Goal: Task Accomplishment & Management: Use online tool/utility

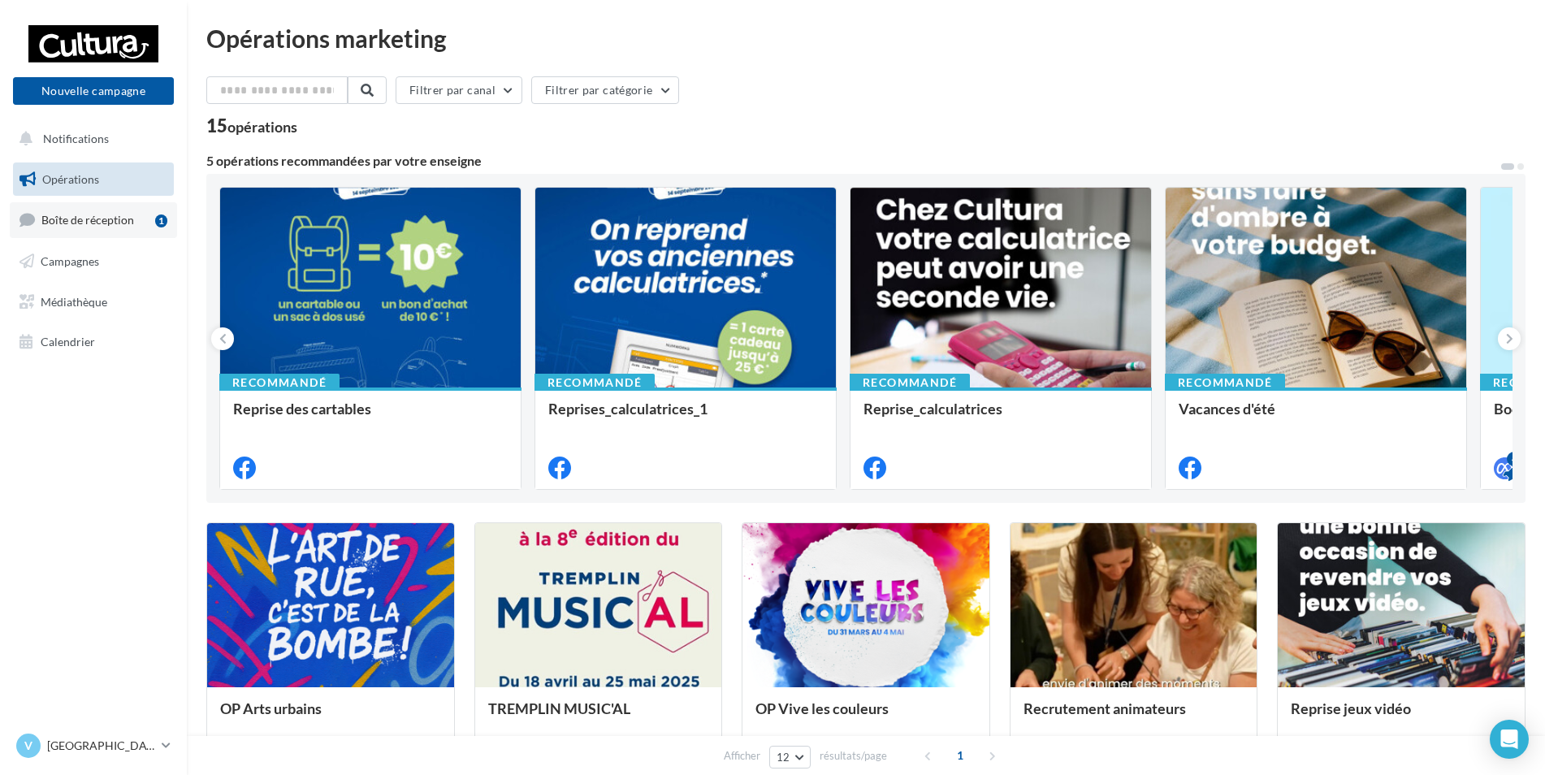
click at [120, 232] on link "Boîte de réception 1" at bounding box center [93, 219] width 167 height 35
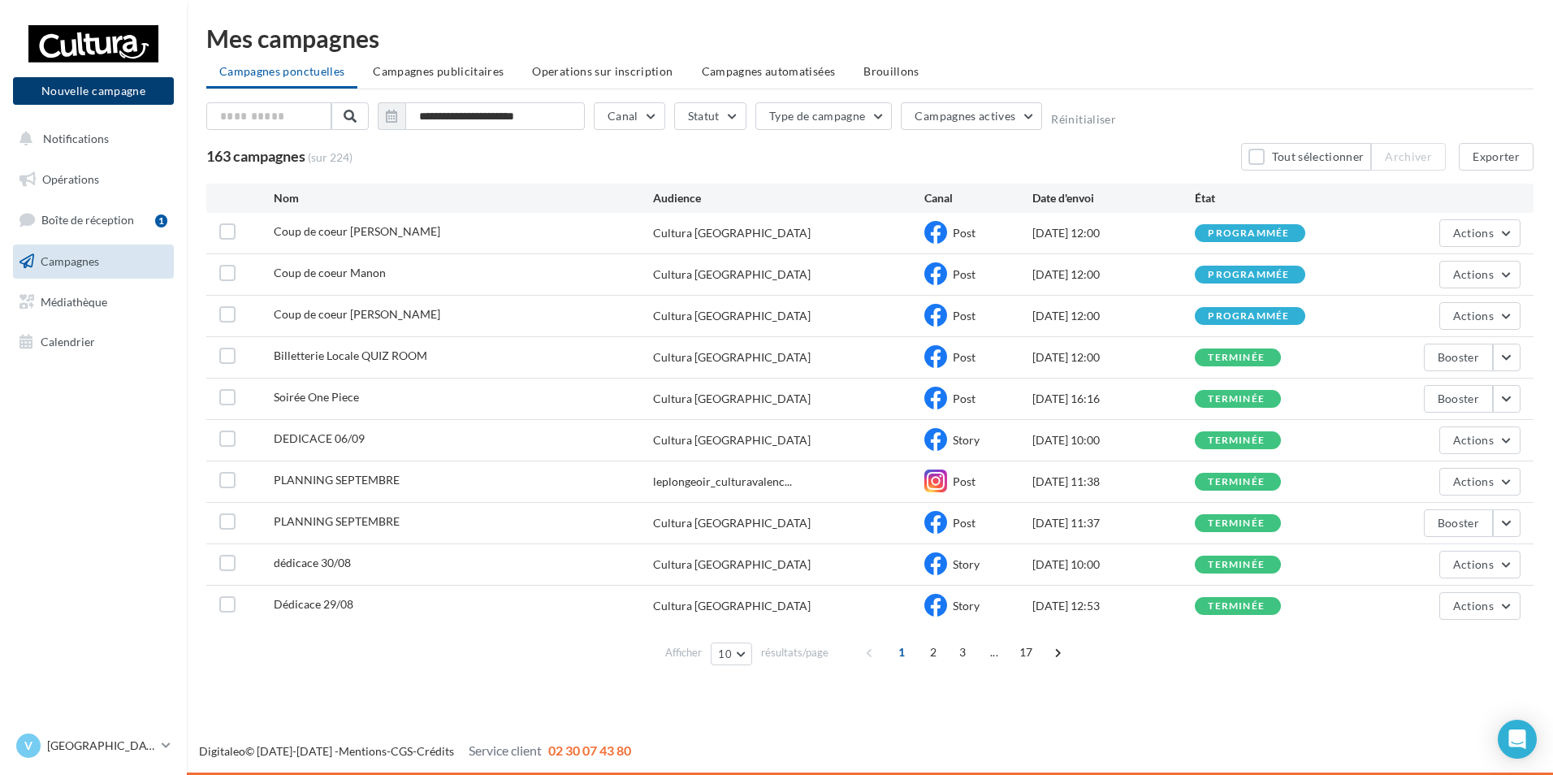
click at [136, 88] on button "Nouvelle campagne" at bounding box center [93, 91] width 161 height 28
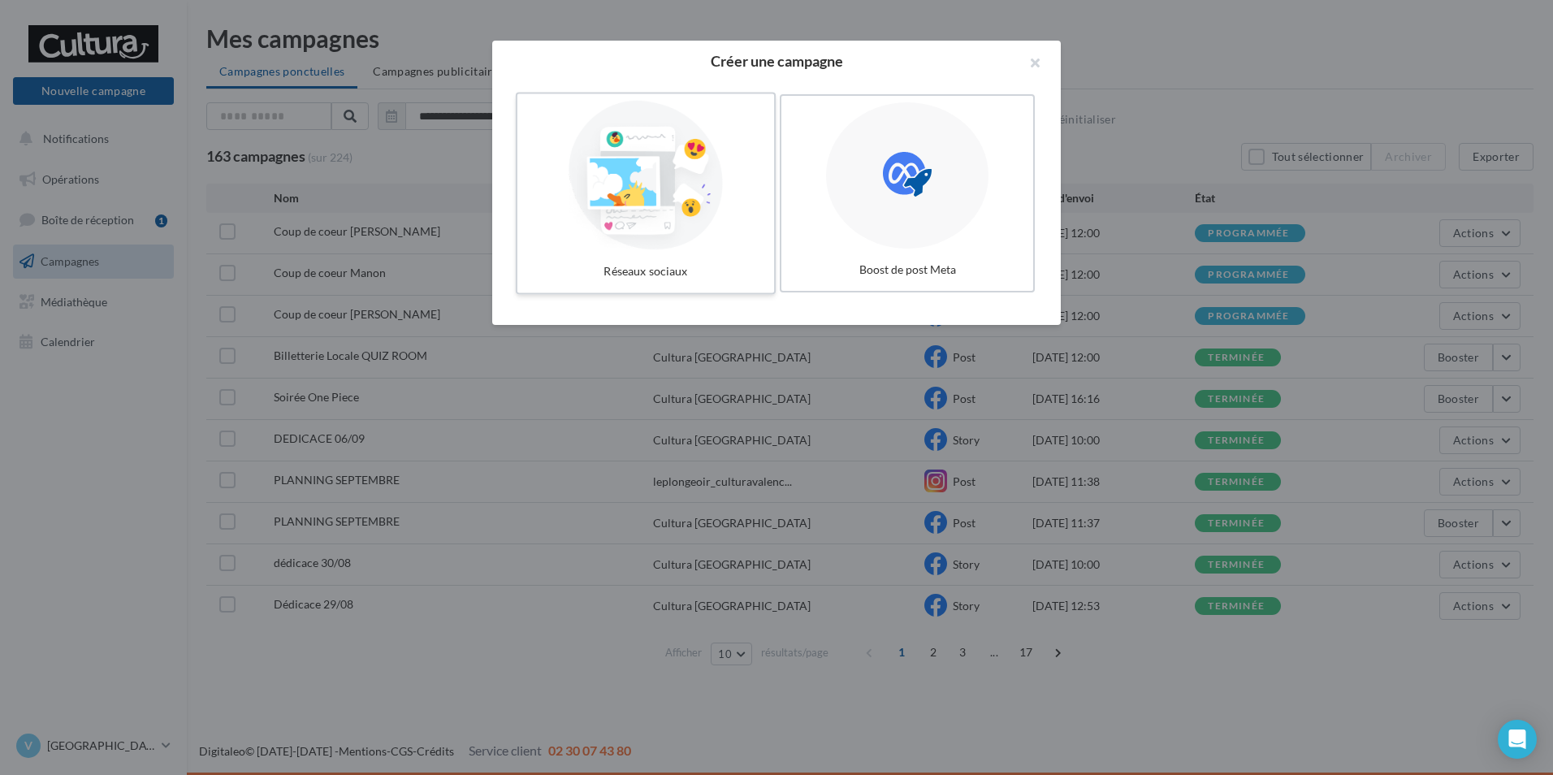
click at [635, 193] on div at bounding box center [646, 175] width 244 height 149
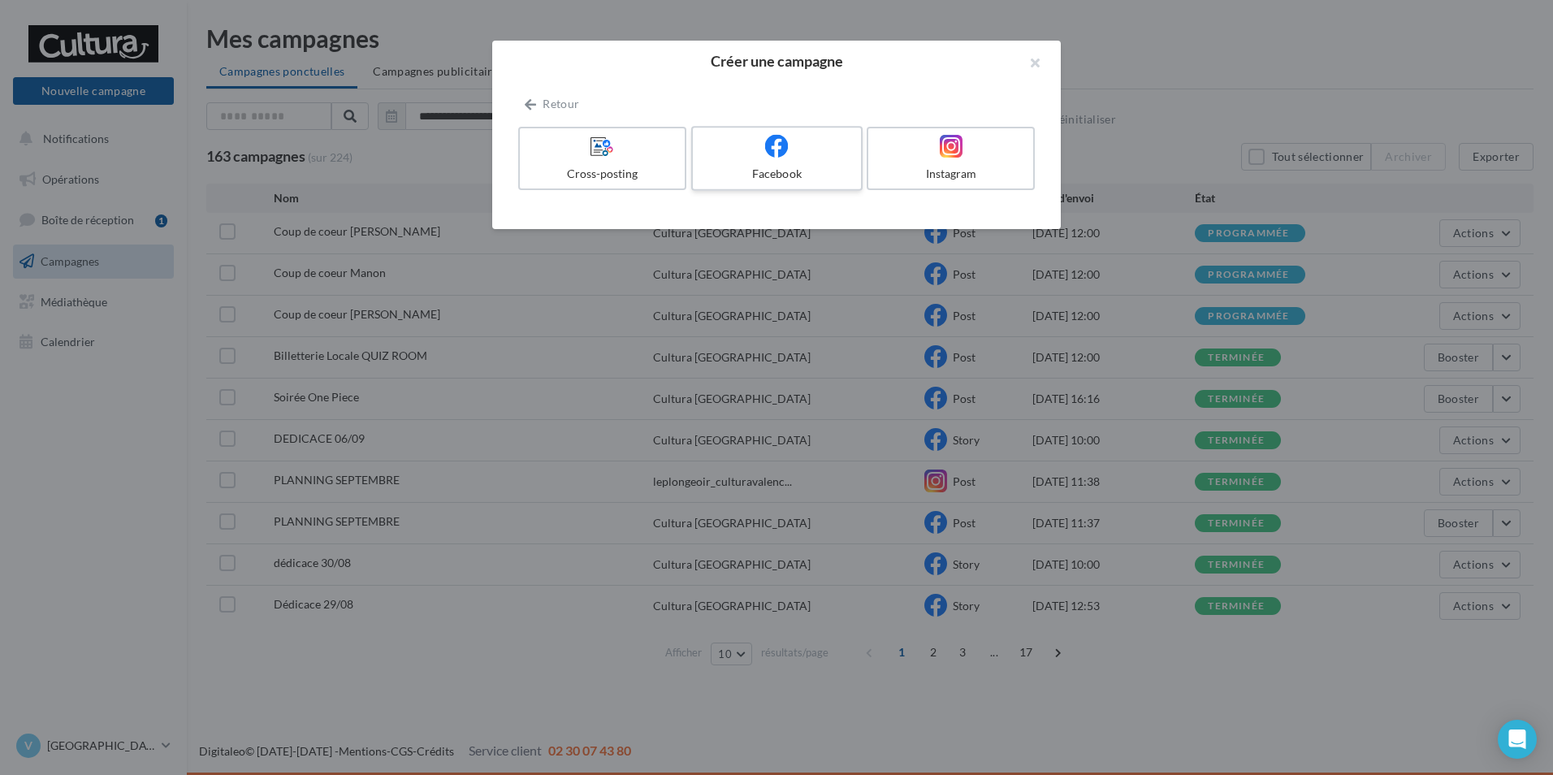
click at [778, 132] on label "Facebook" at bounding box center [776, 158] width 171 height 65
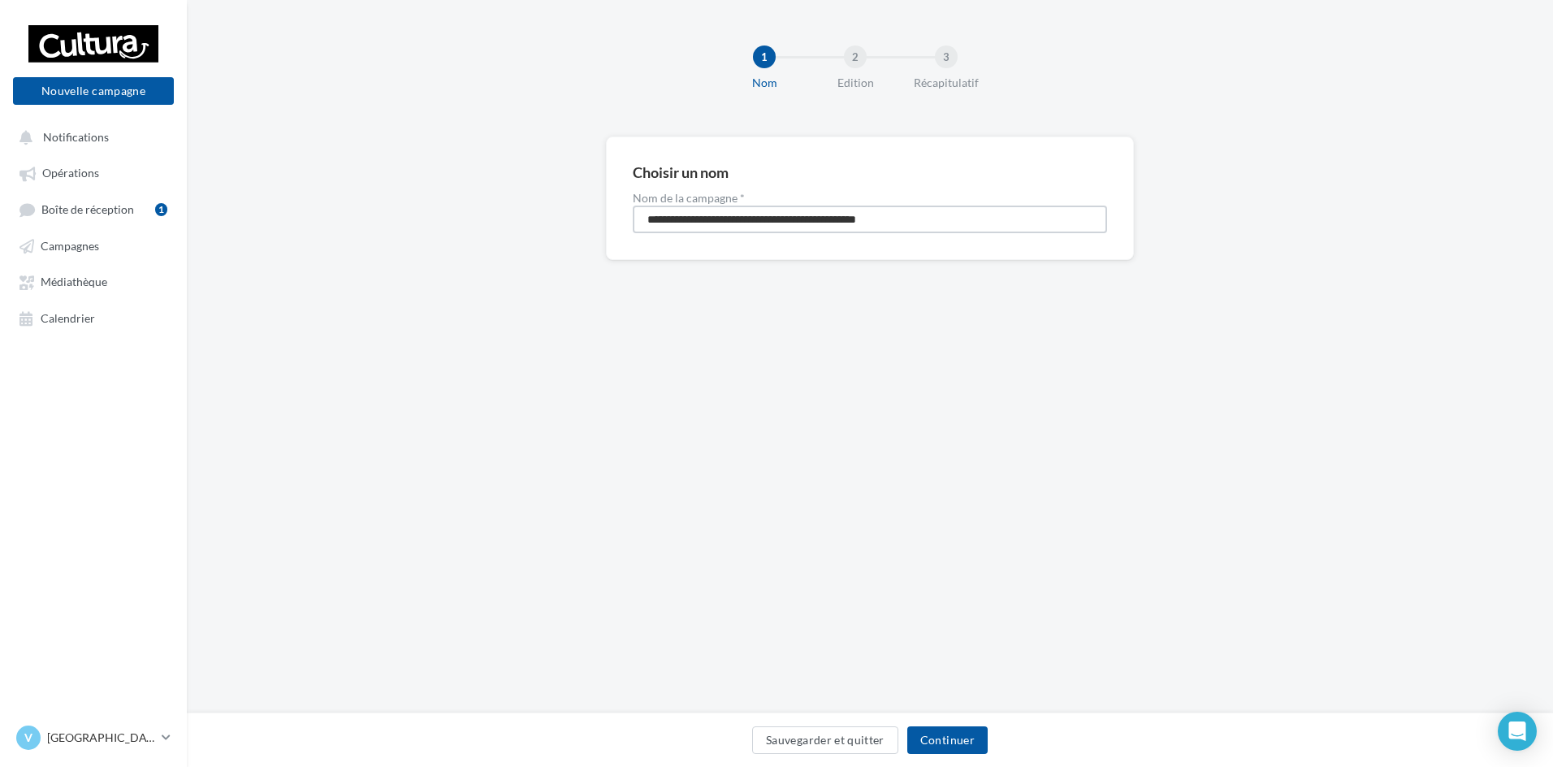
drag, startPoint x: 894, startPoint y: 229, endPoint x: 629, endPoint y: 231, distance: 265.6
click at [629, 231] on div "**********" at bounding box center [870, 197] width 528 height 123
type input "**********"
click at [953, 733] on button "Continuer" at bounding box center [947, 740] width 80 height 28
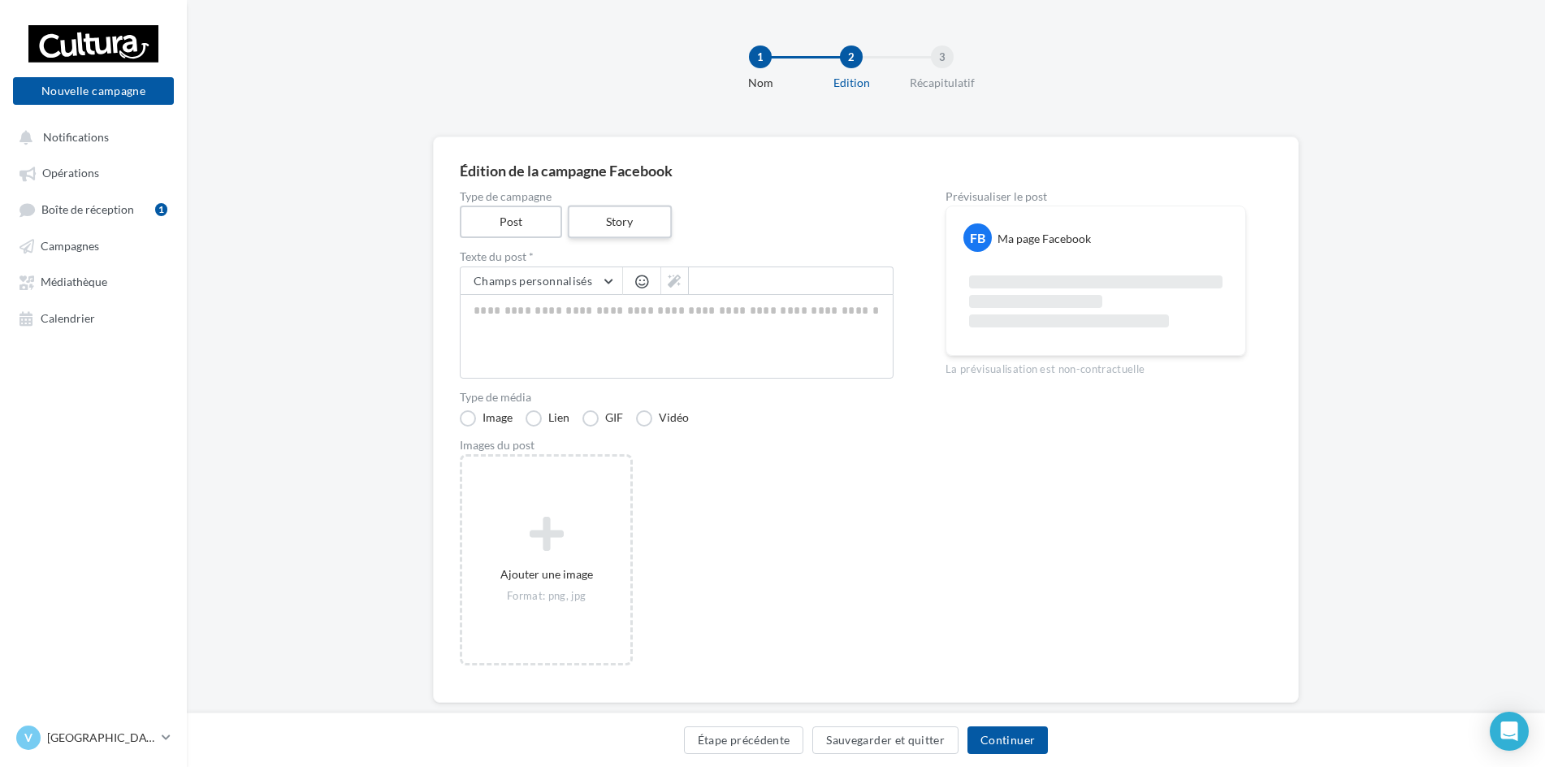
click at [609, 212] on label "Story" at bounding box center [619, 222] width 104 height 33
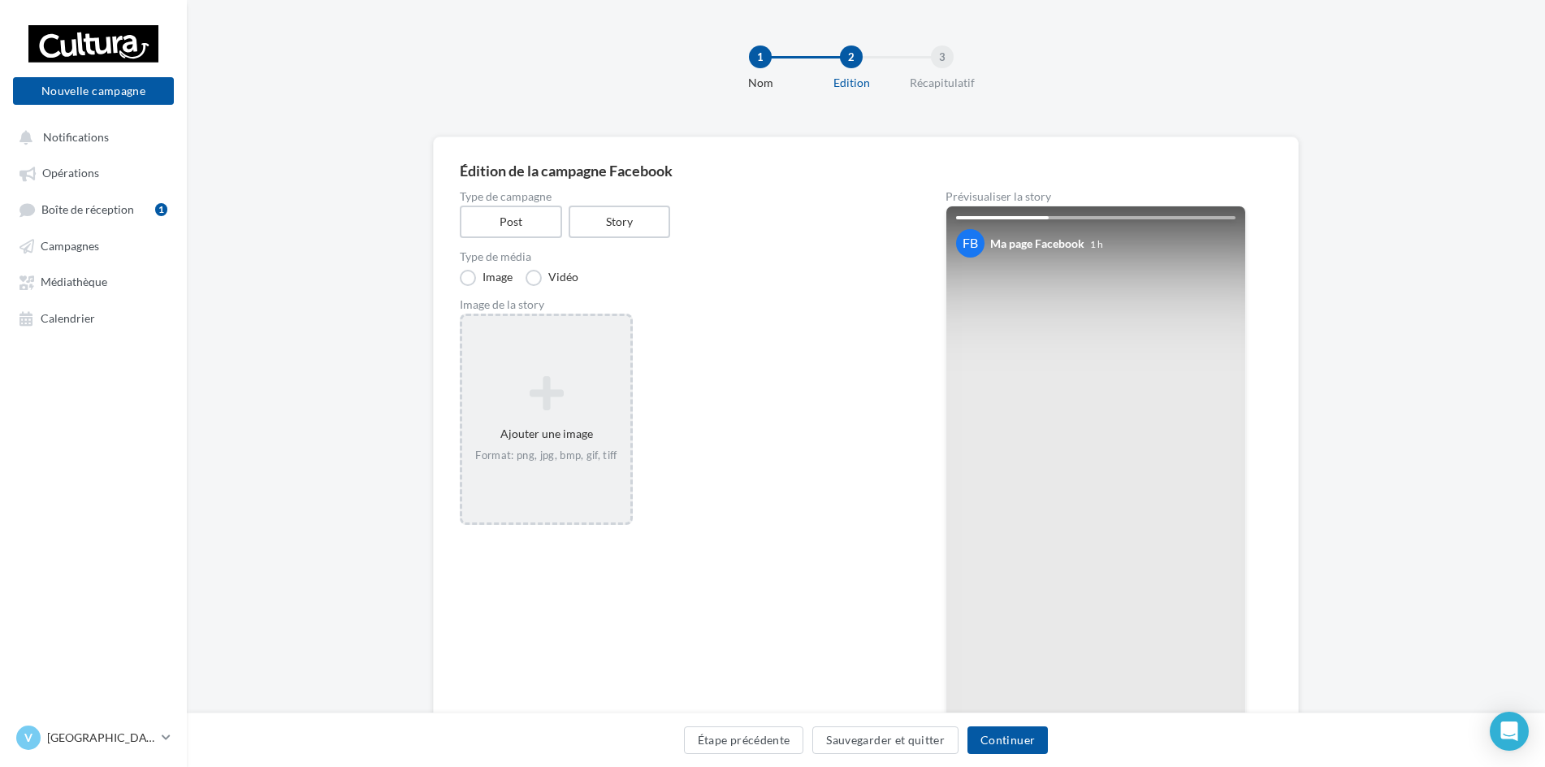
click at [575, 341] on div "Ajouter une image Format: png, jpg, bmp, gif, tiff" at bounding box center [546, 419] width 173 height 211
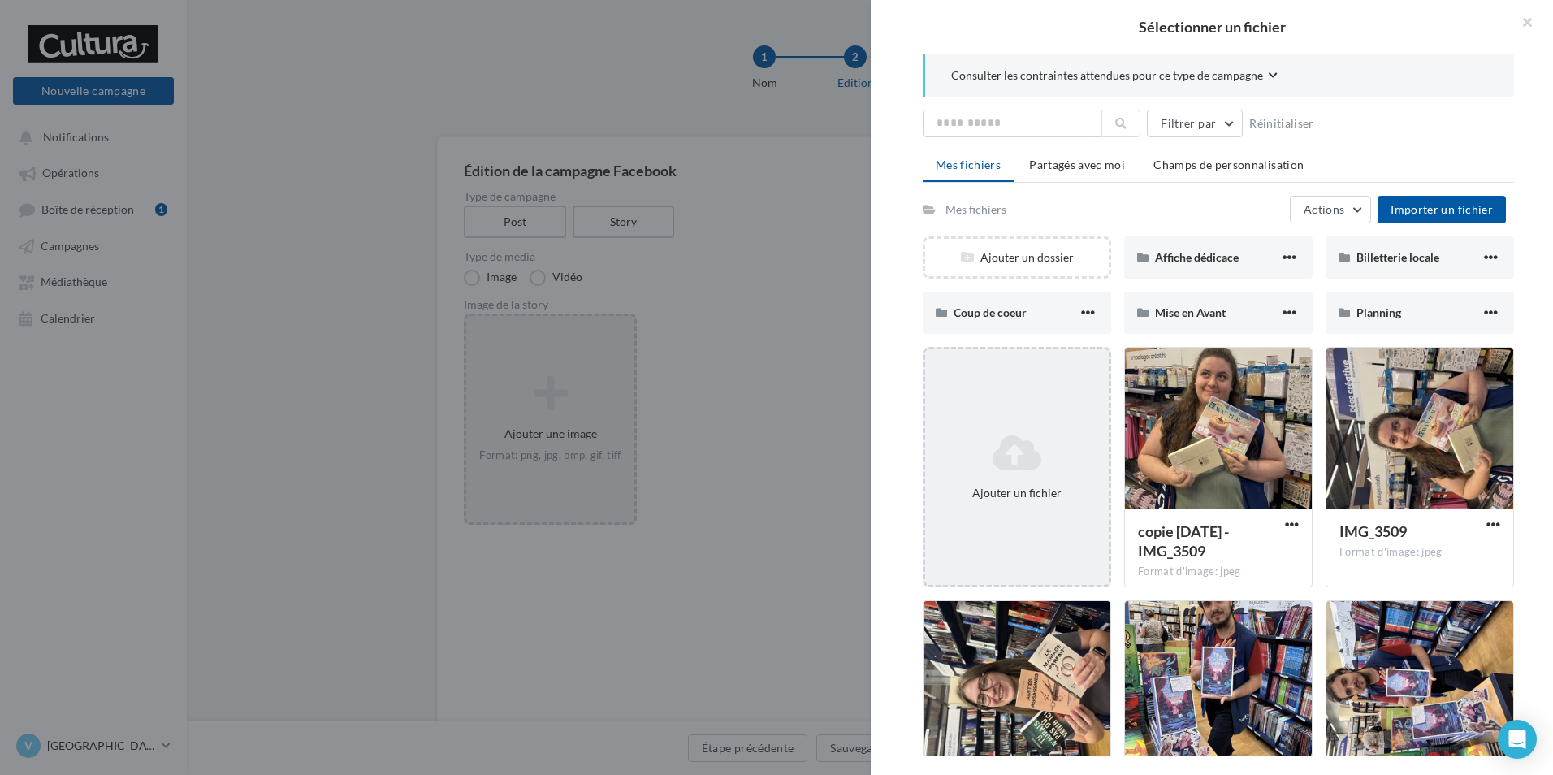
click at [998, 443] on icon at bounding box center [1017, 452] width 171 height 39
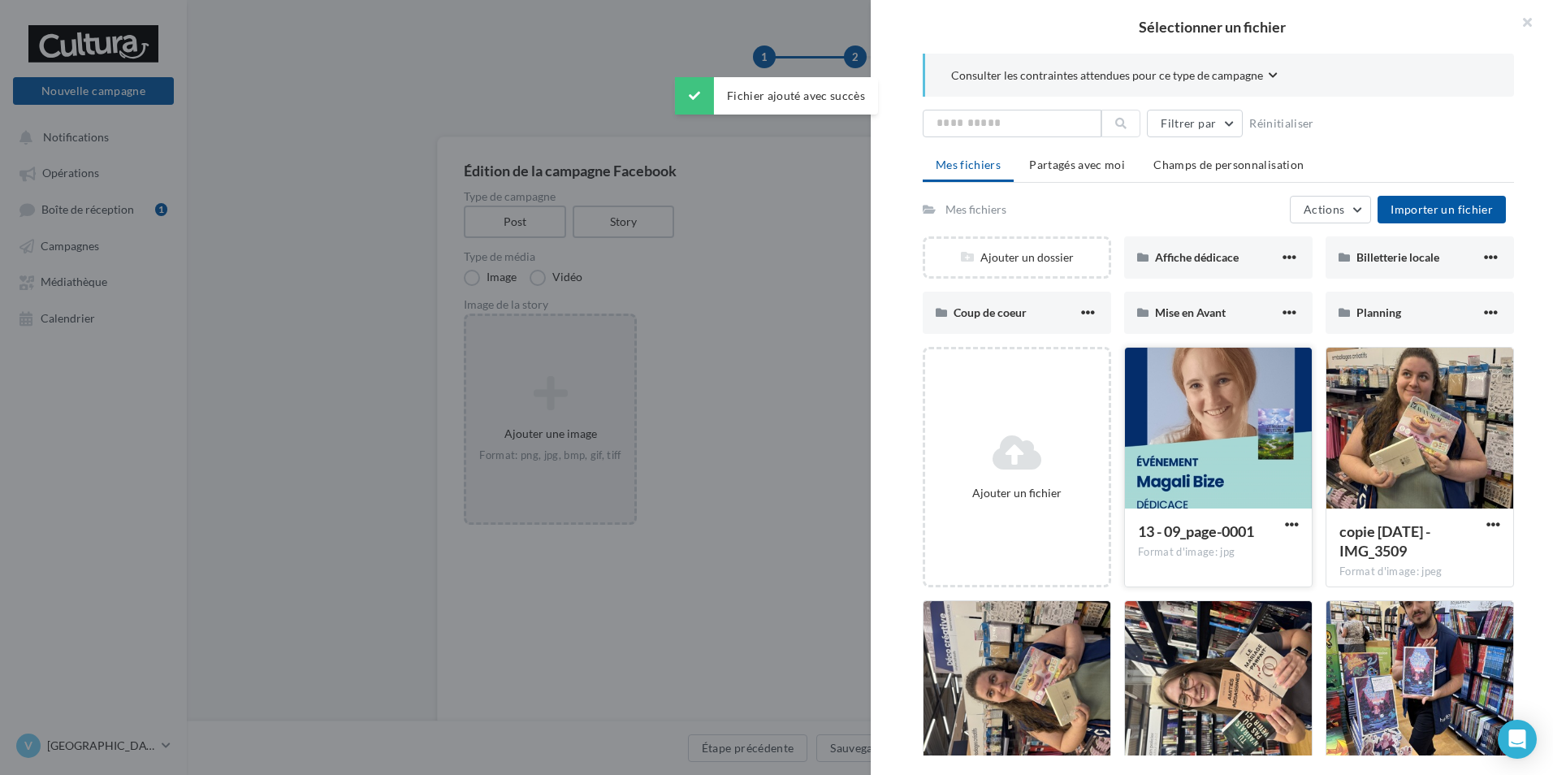
click at [1247, 395] on div at bounding box center [1218, 429] width 187 height 162
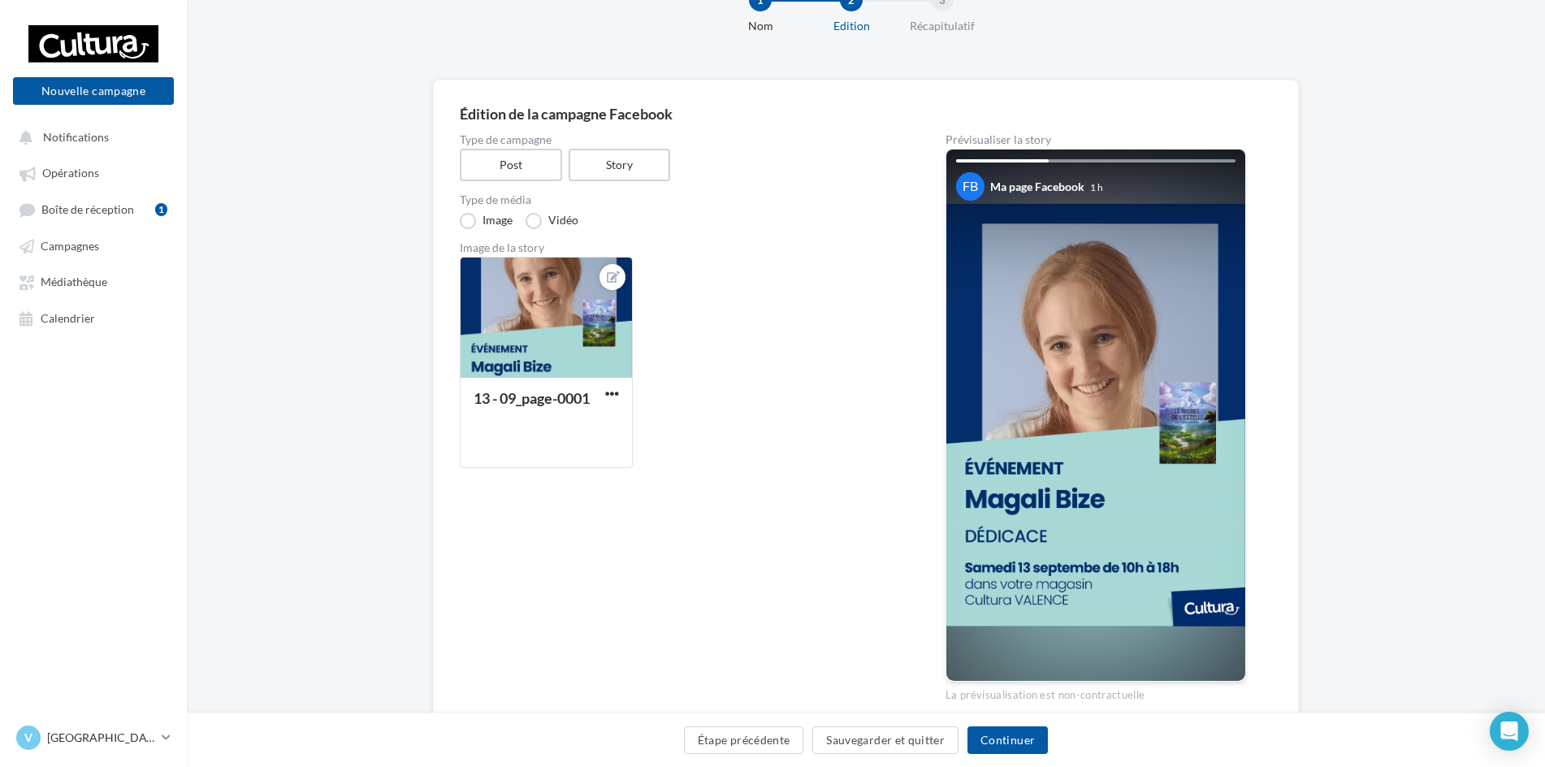
scroll to position [128, 0]
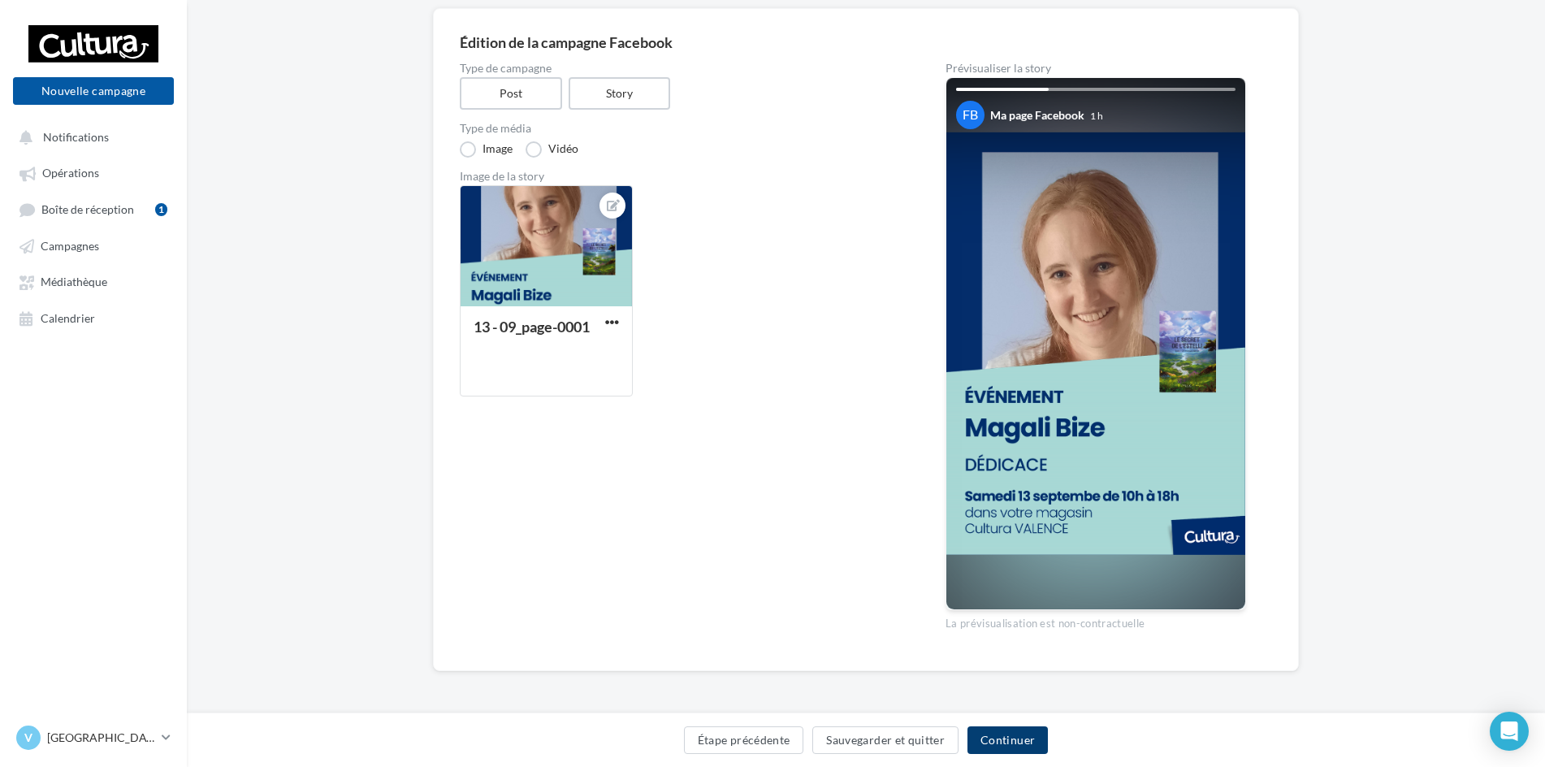
click at [1015, 742] on button "Continuer" at bounding box center [1007, 740] width 80 height 28
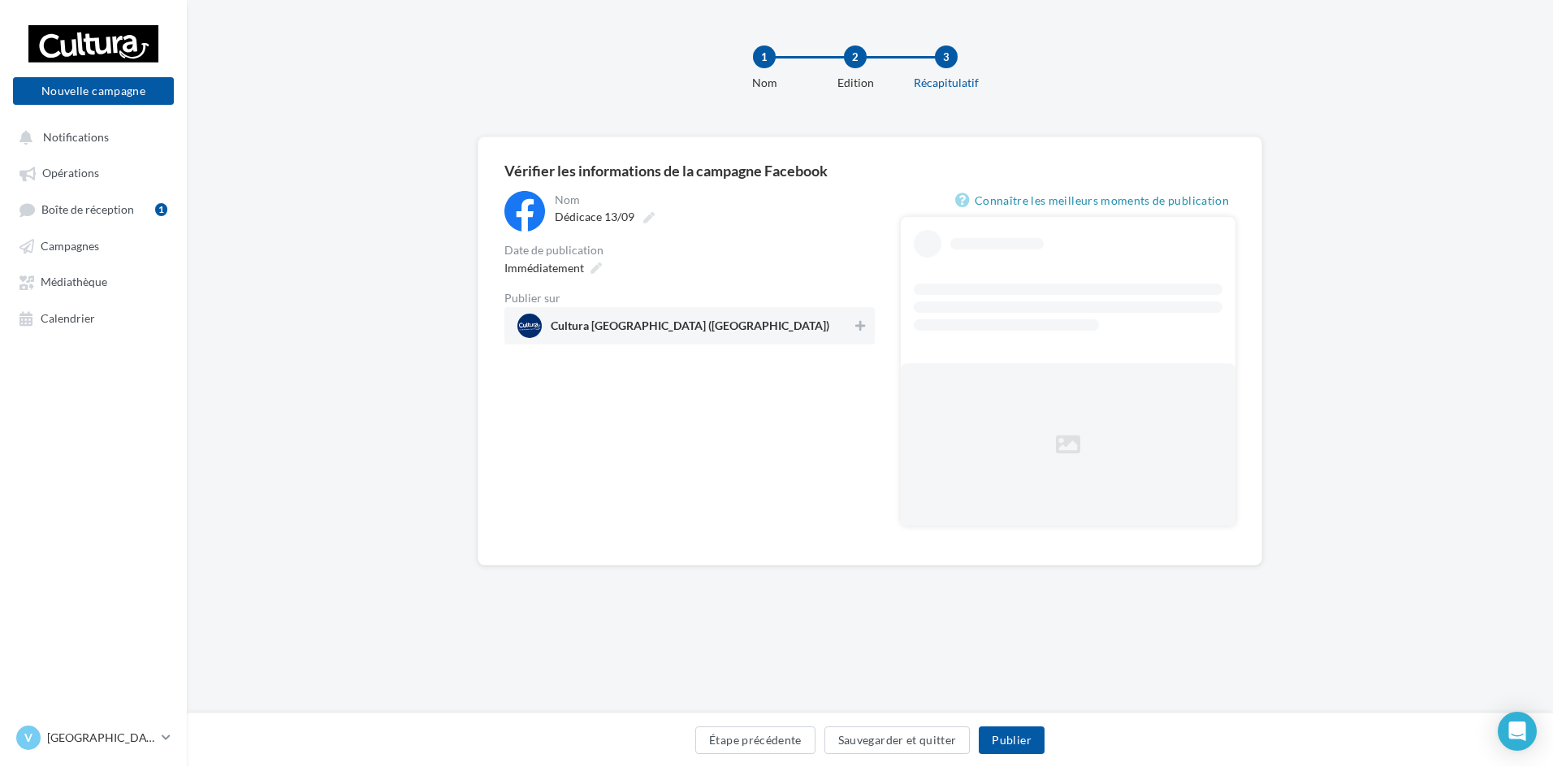
click at [633, 330] on span "Cultura Valence (Valence)" at bounding box center [690, 329] width 279 height 18
click at [560, 270] on span "Immédiatement" at bounding box center [544, 268] width 80 height 14
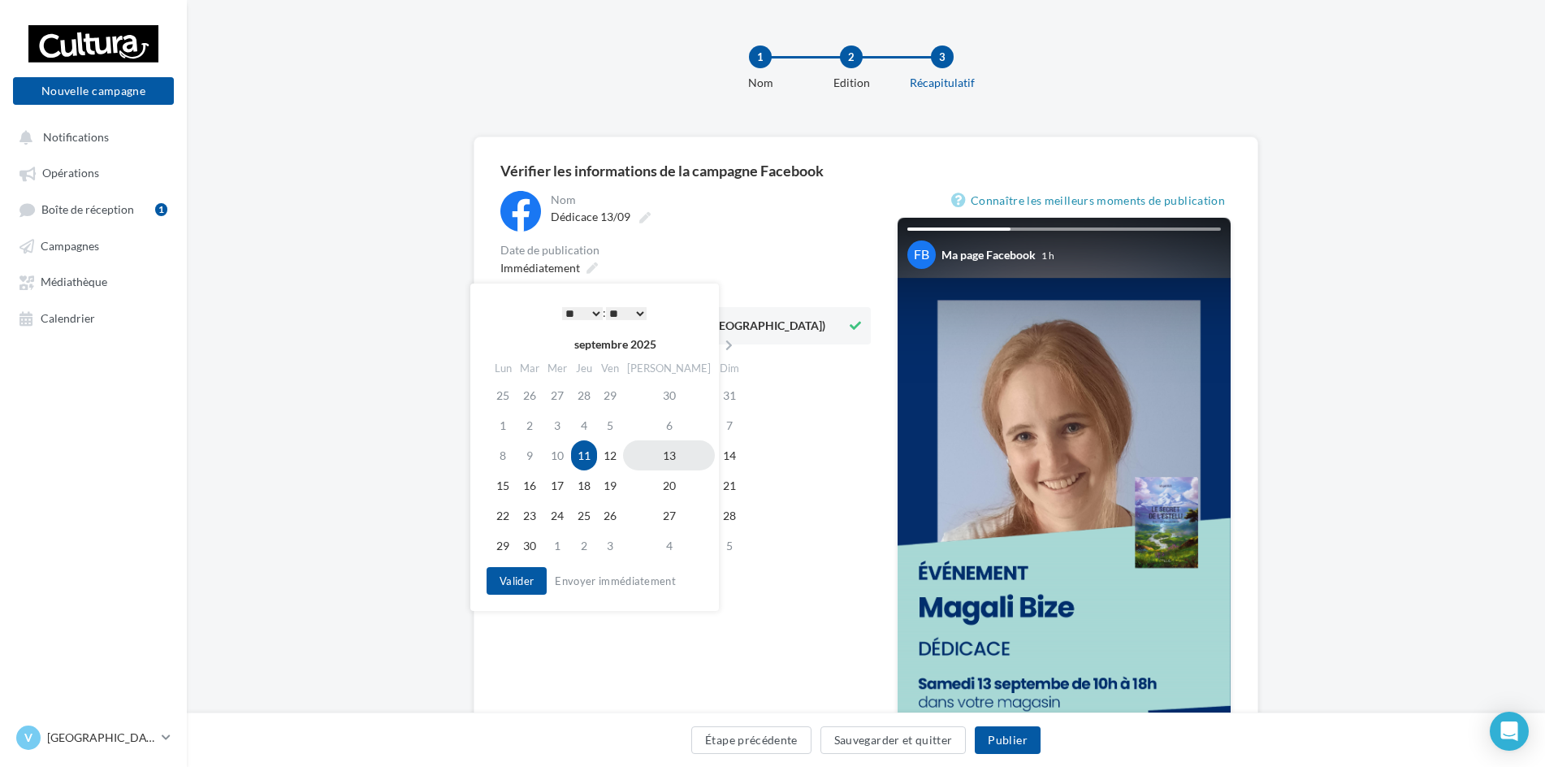
click at [643, 444] on td "13" at bounding box center [669, 455] width 92 height 30
drag, startPoint x: 569, startPoint y: 309, endPoint x: 562, endPoint y: 322, distance: 13.8
click at [569, 309] on select "* * * * * * * * * * ** ** ** ** ** ** ** ** ** ** ** ** ** **" at bounding box center [578, 313] width 41 height 13
click at [514, 582] on button "Valider" at bounding box center [513, 581] width 60 height 28
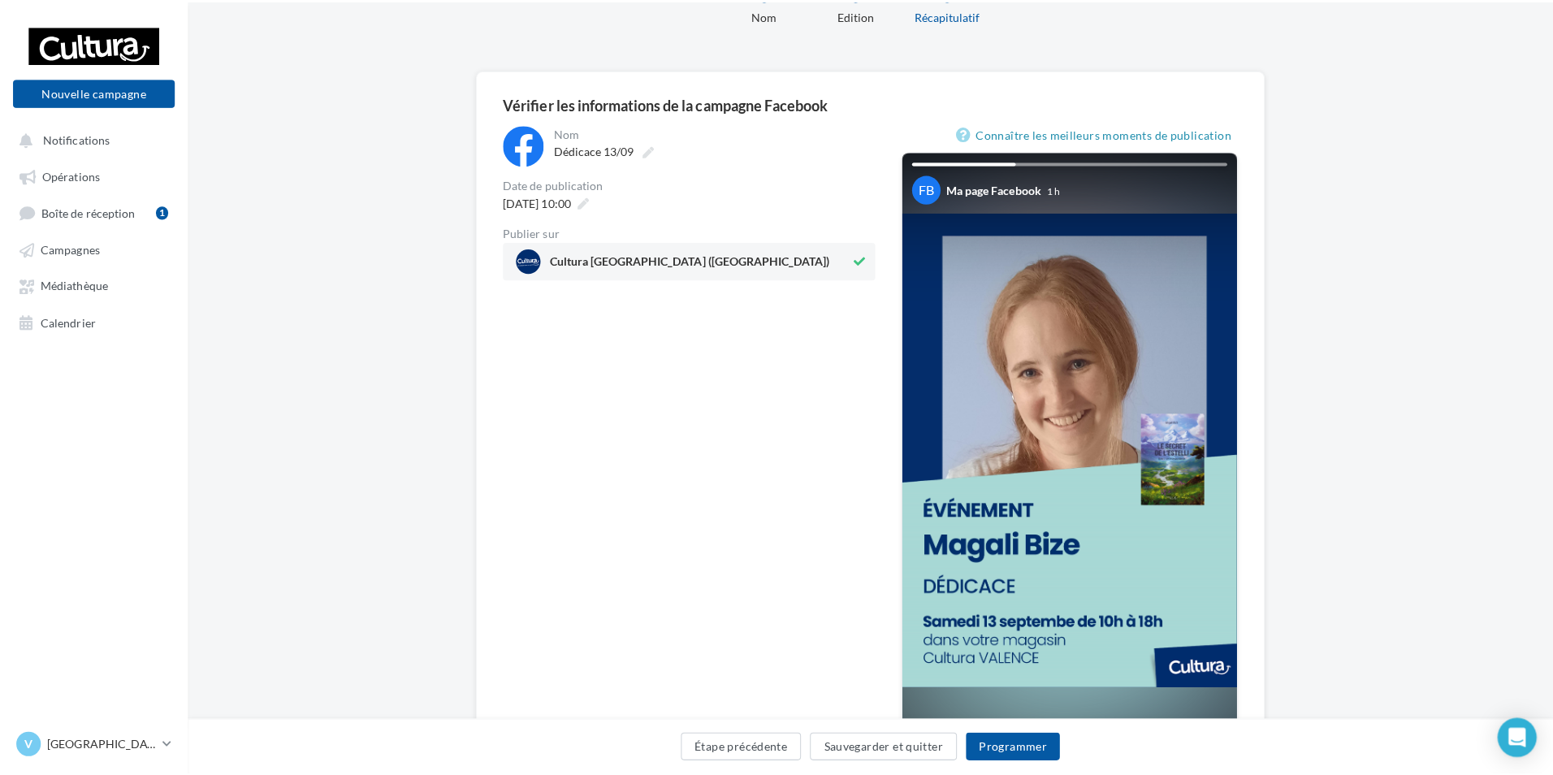
scroll to position [162, 0]
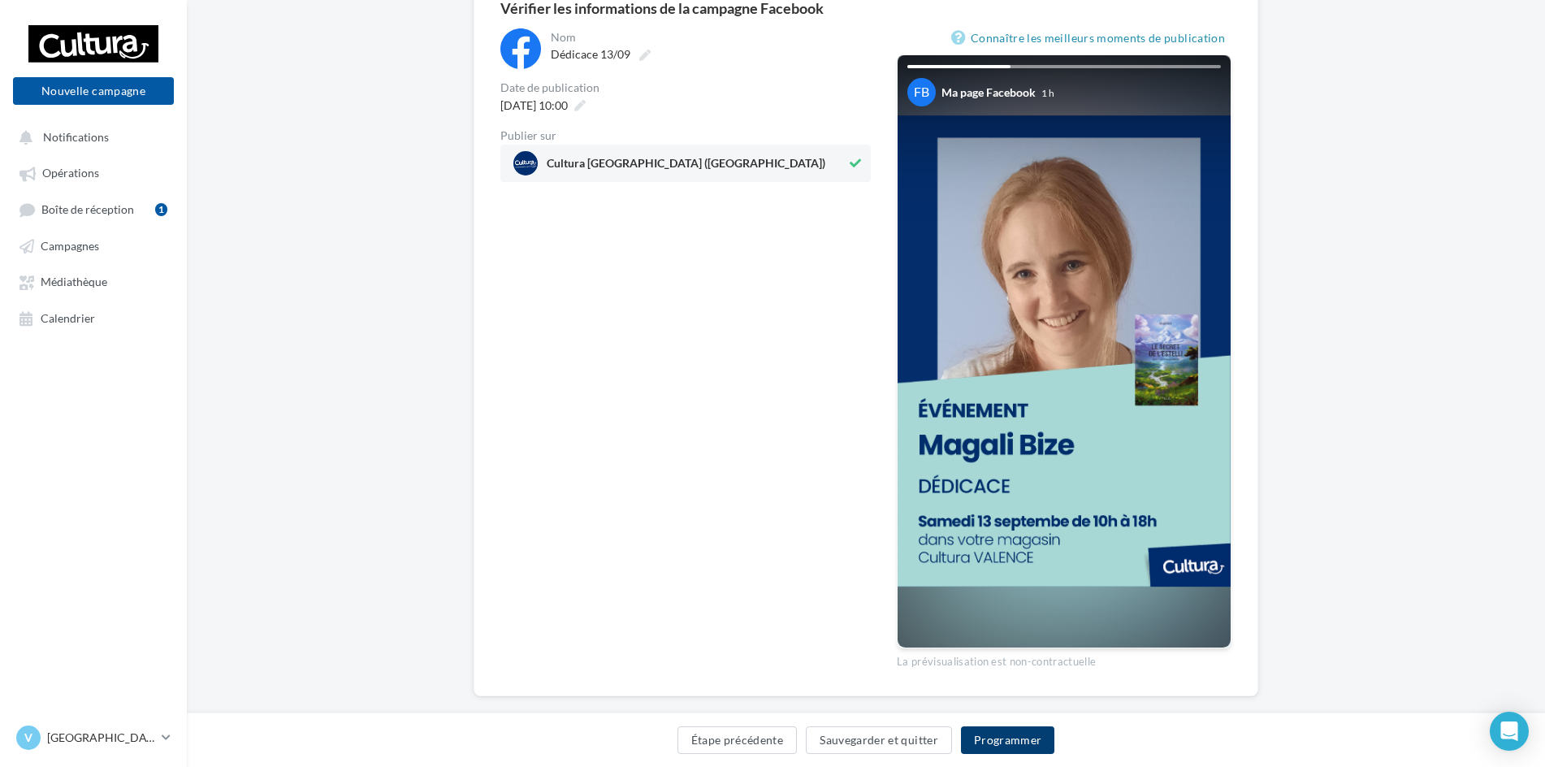
click at [1036, 734] on button "Programmer" at bounding box center [1008, 740] width 94 height 28
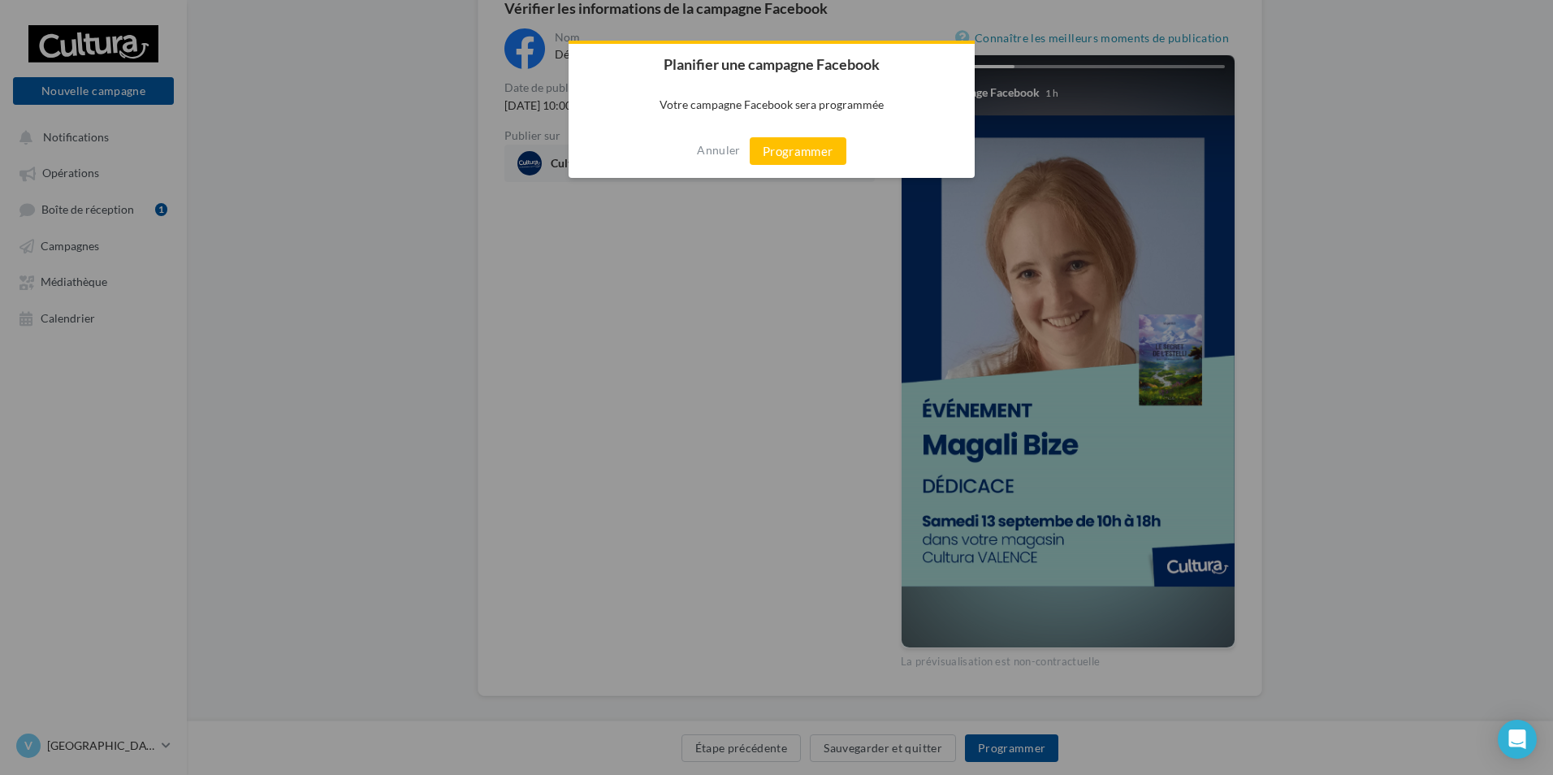
click at [825, 128] on div "Annuler Programmer" at bounding box center [772, 151] width 406 height 54
click at [819, 144] on button "Programmer" at bounding box center [798, 151] width 97 height 28
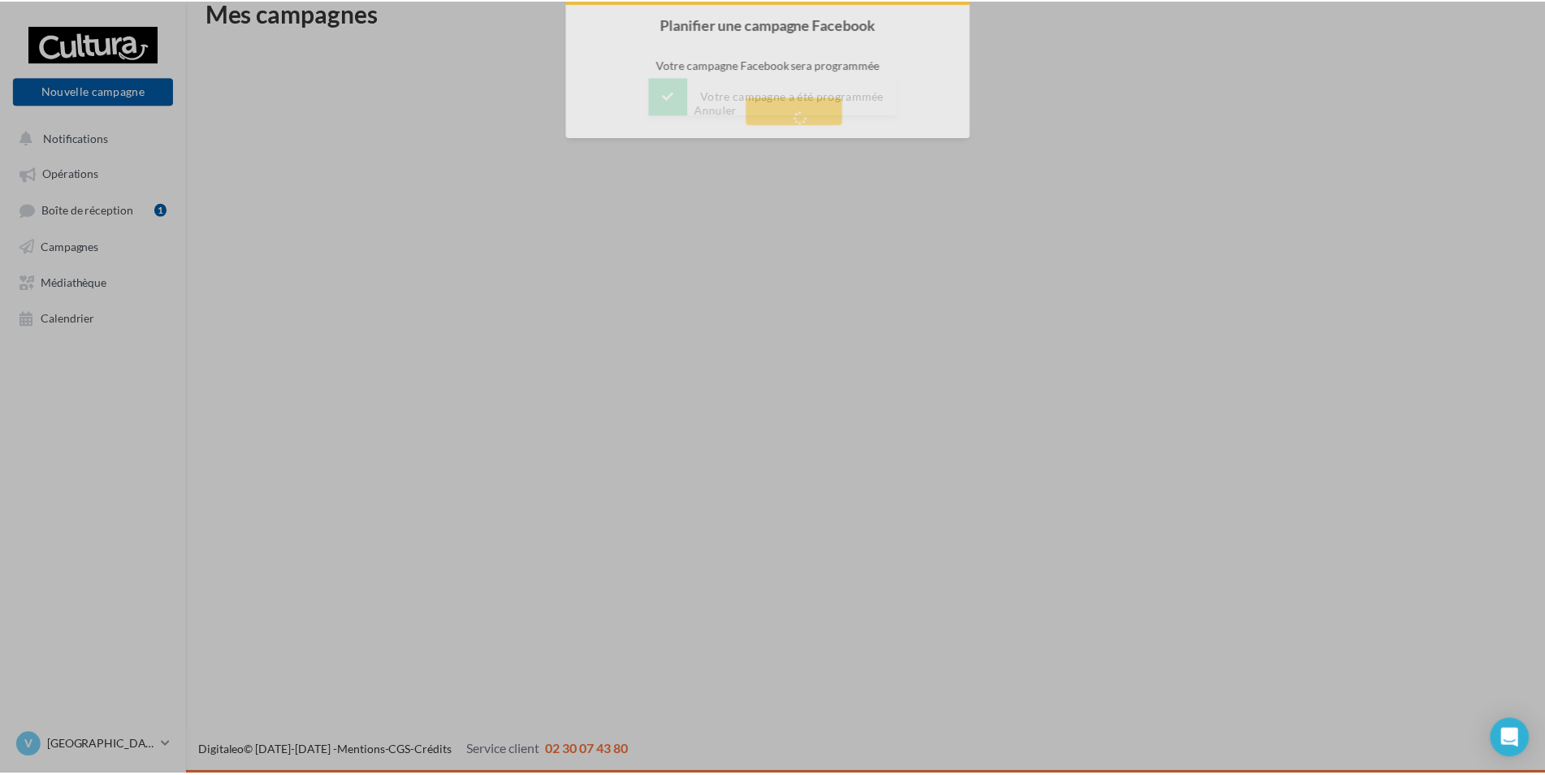
scroll to position [26, 0]
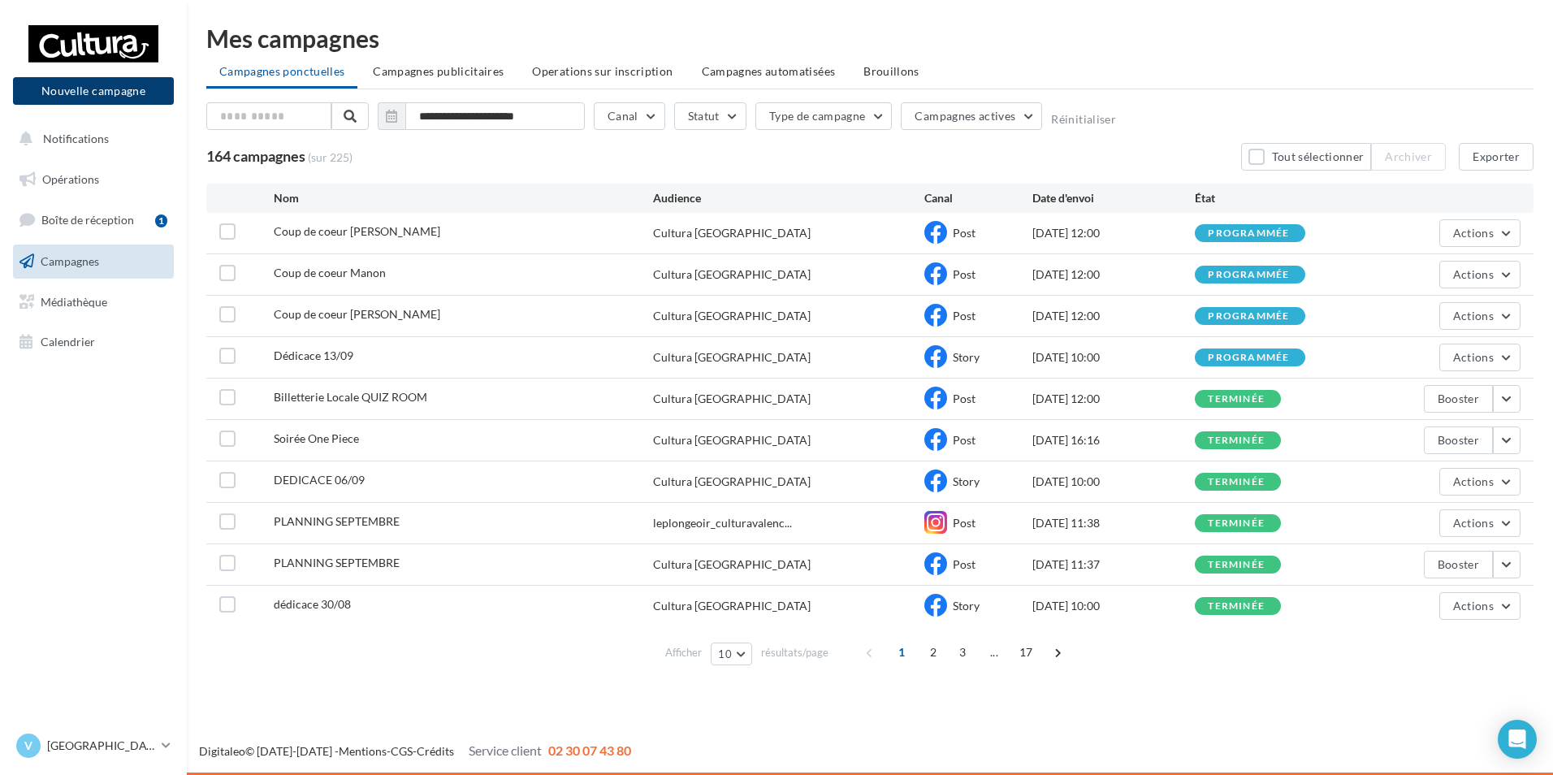
click at [106, 92] on button "Nouvelle campagne" at bounding box center [93, 91] width 161 height 28
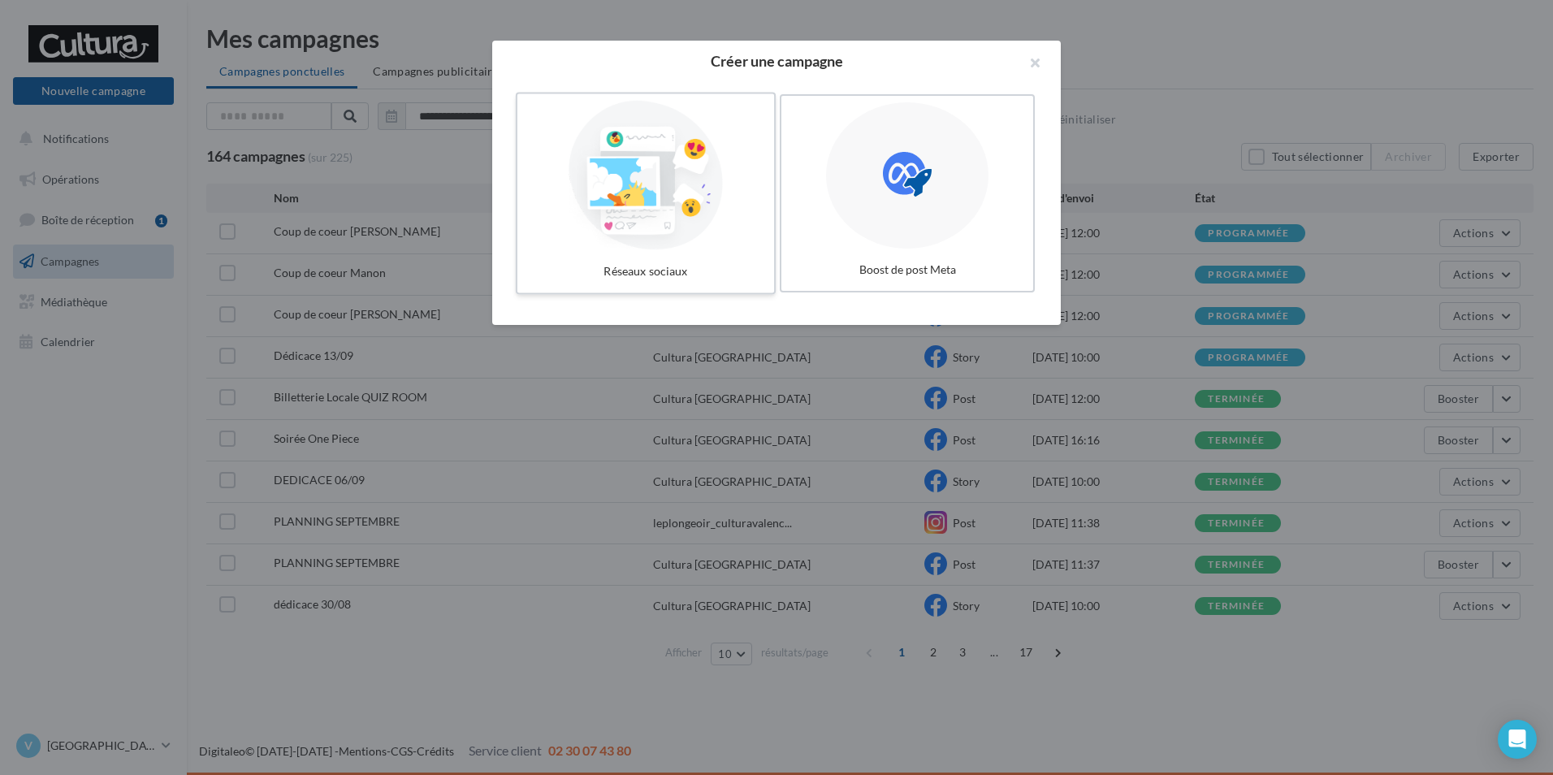
click at [687, 214] on div at bounding box center [646, 175] width 244 height 149
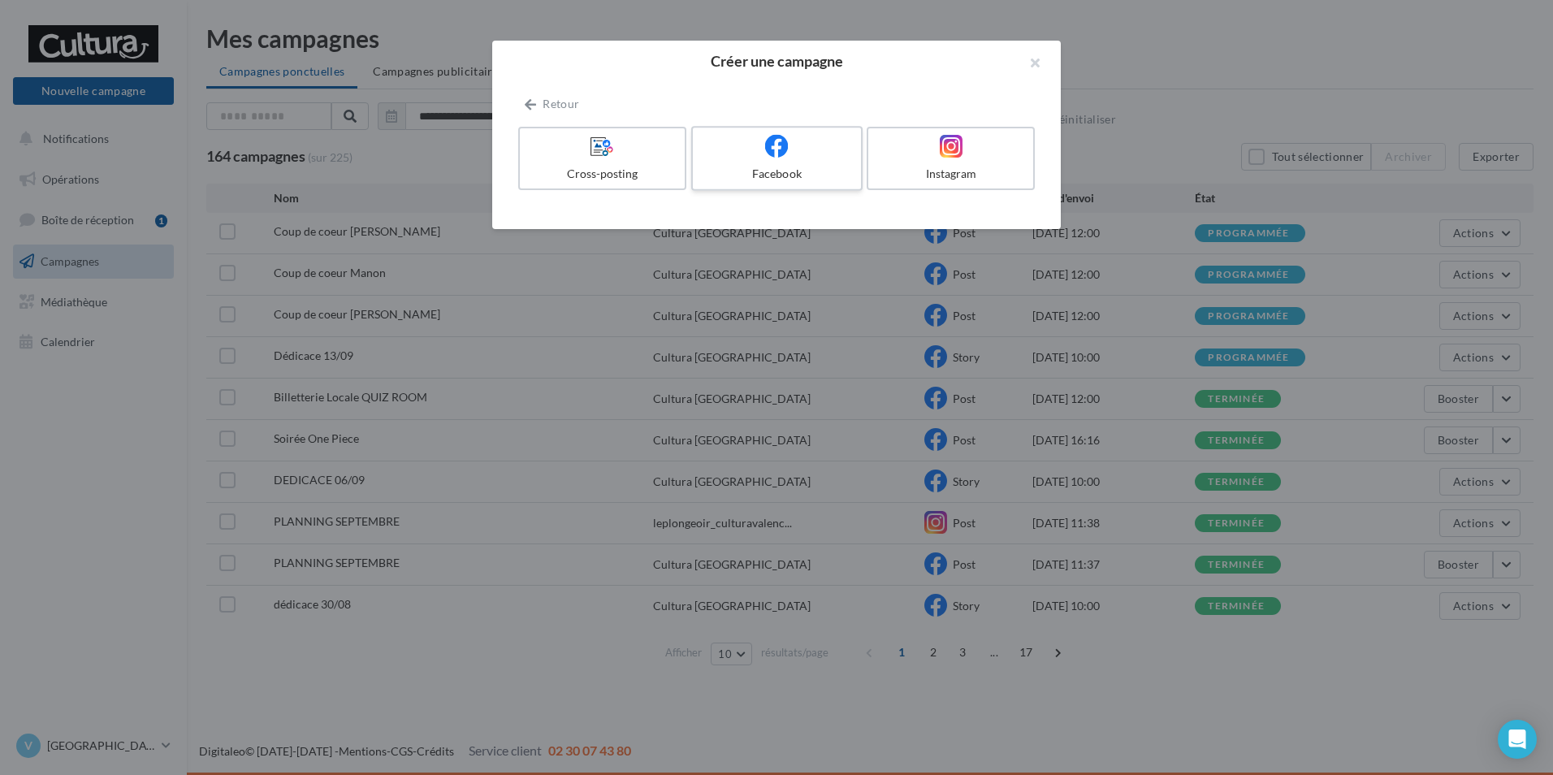
click at [780, 162] on label "Facebook" at bounding box center [776, 158] width 171 height 65
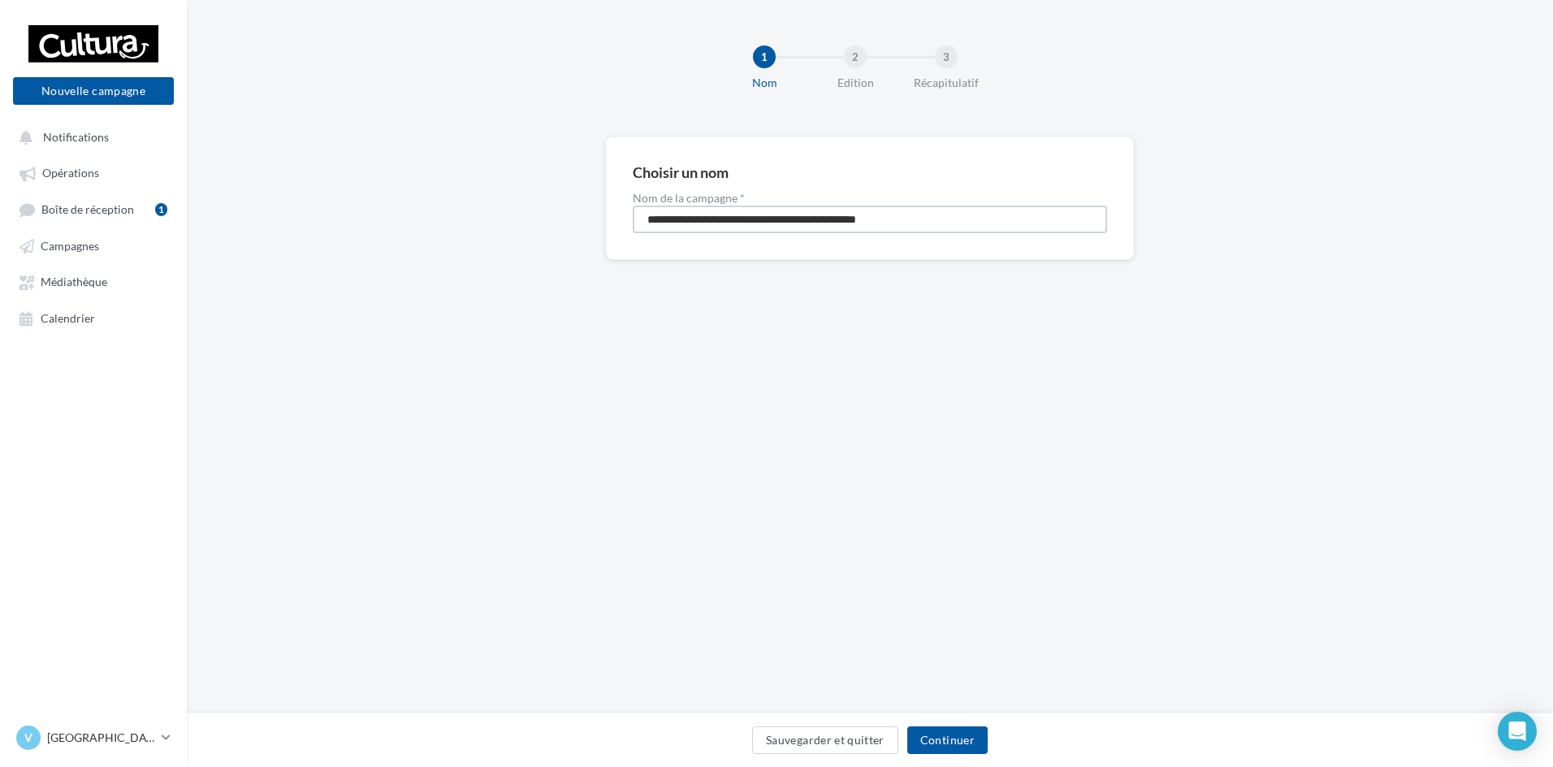
drag, startPoint x: 950, startPoint y: 223, endPoint x: 0, endPoint y: 279, distance: 952.0
click at [0, 278] on html "Nouvelle campagne Nouvelle campagne Notifications Opérations Boîte de réception…" at bounding box center [776, 383] width 1553 height 767
click at [747, 236] on div "Choisir un nom Nom de la campagne * ********" at bounding box center [870, 197] width 528 height 123
click at [739, 214] on input "********" at bounding box center [870, 220] width 474 height 28
type input "**********"
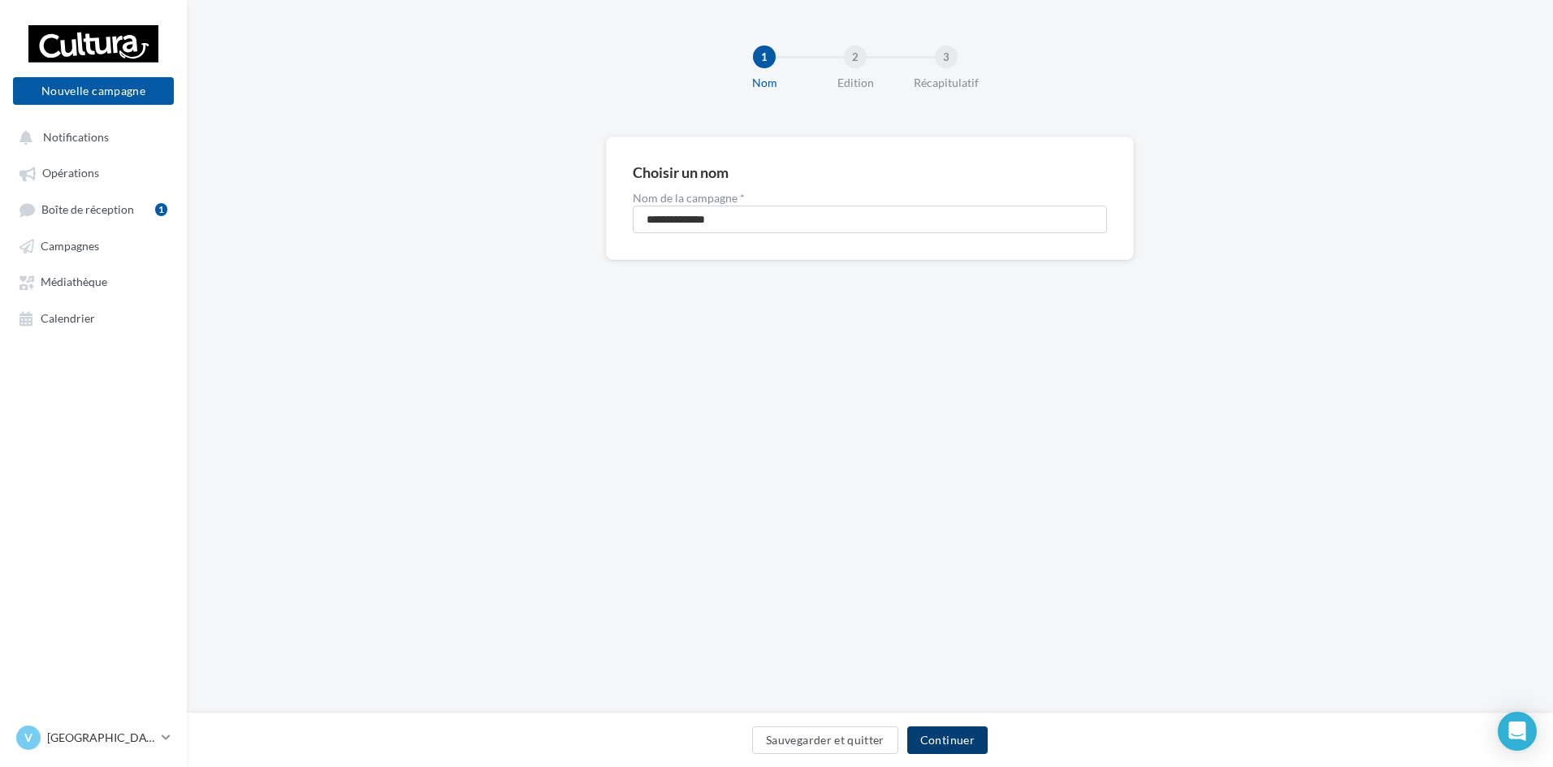
click at [970, 745] on button "Continuer" at bounding box center [947, 740] width 80 height 28
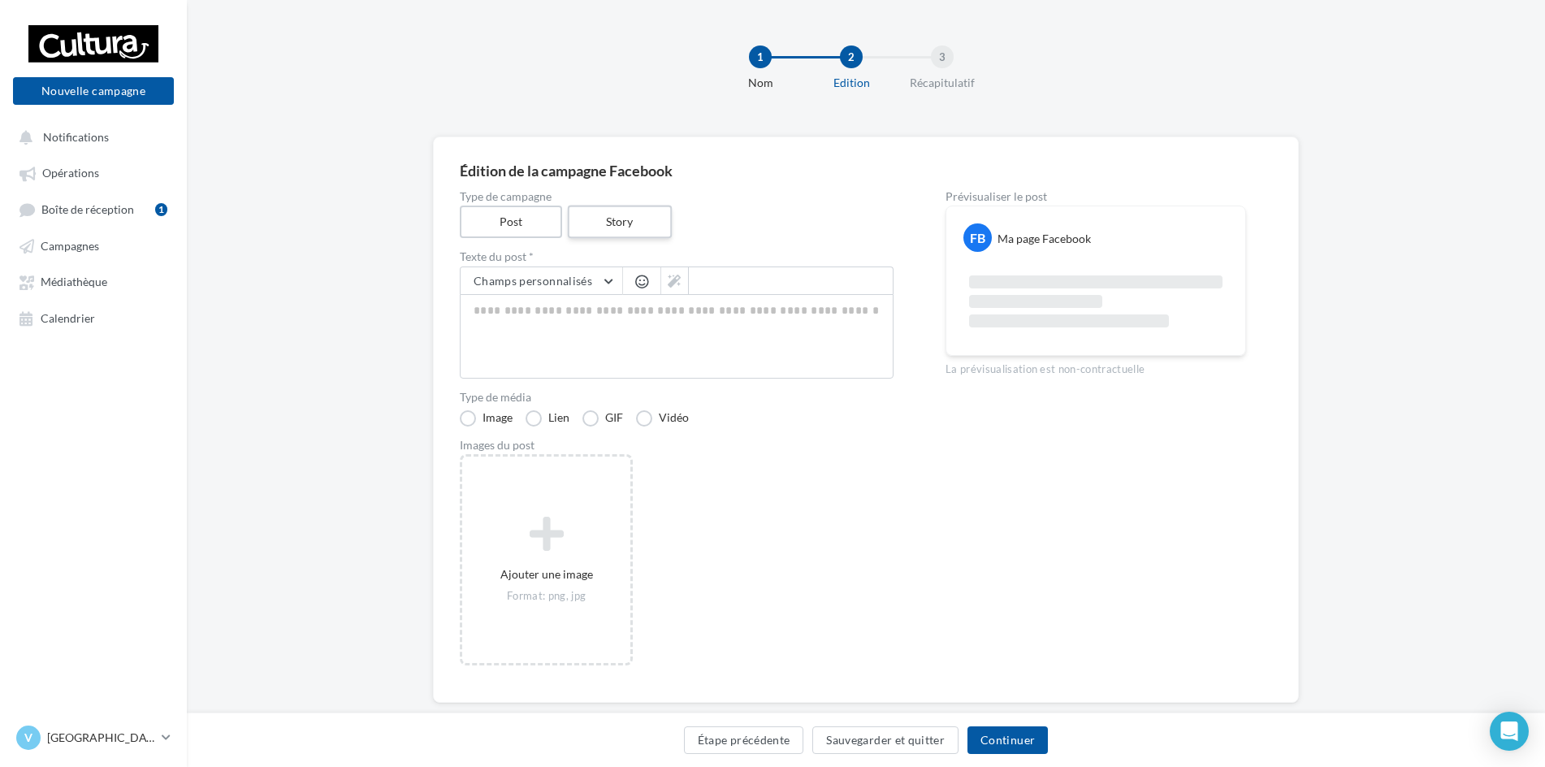
click at [605, 215] on label "Story" at bounding box center [619, 222] width 104 height 33
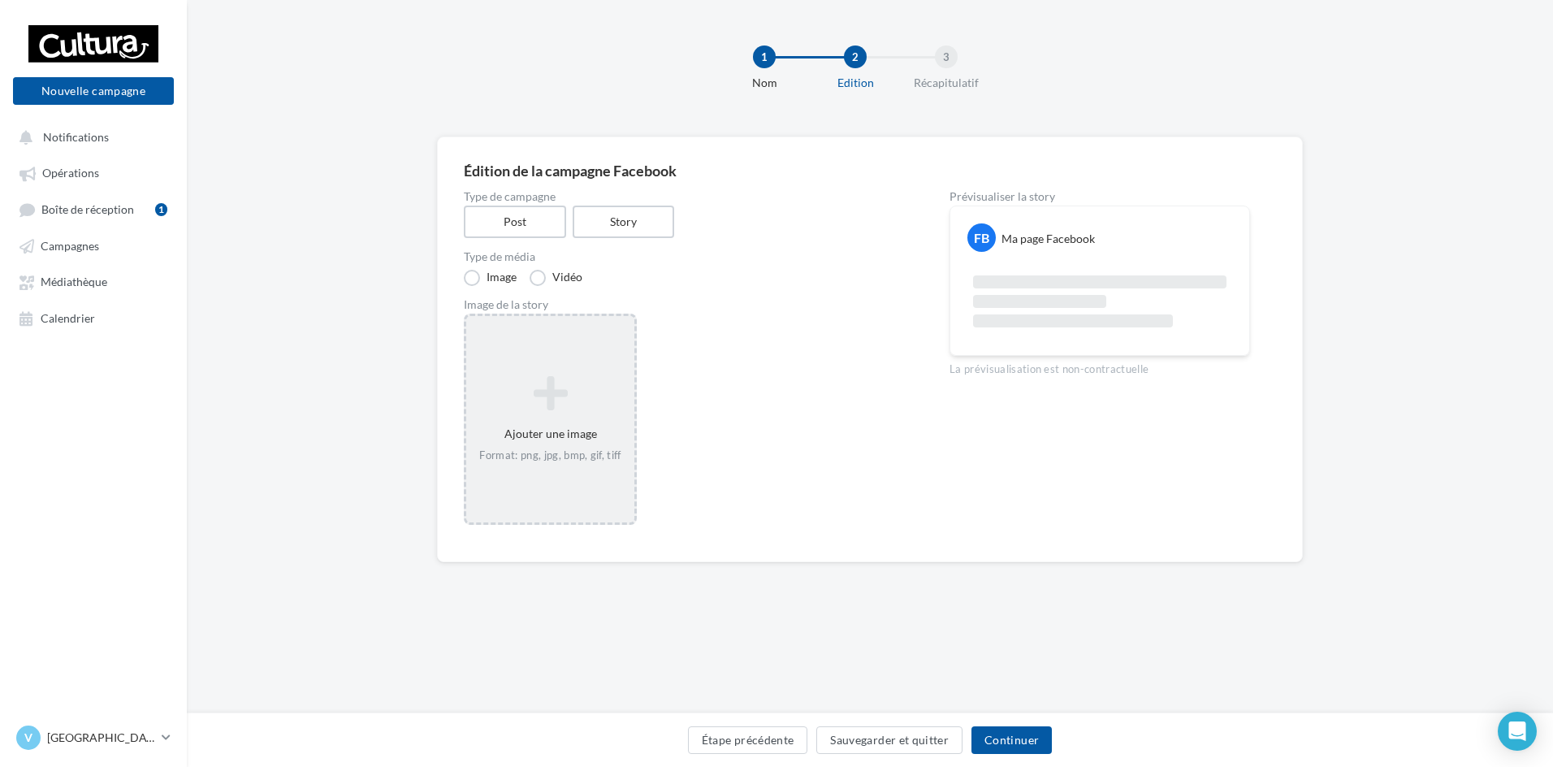
click at [529, 461] on div "Format: png, jpg, bmp, gif, tiff" at bounding box center [550, 455] width 155 height 15
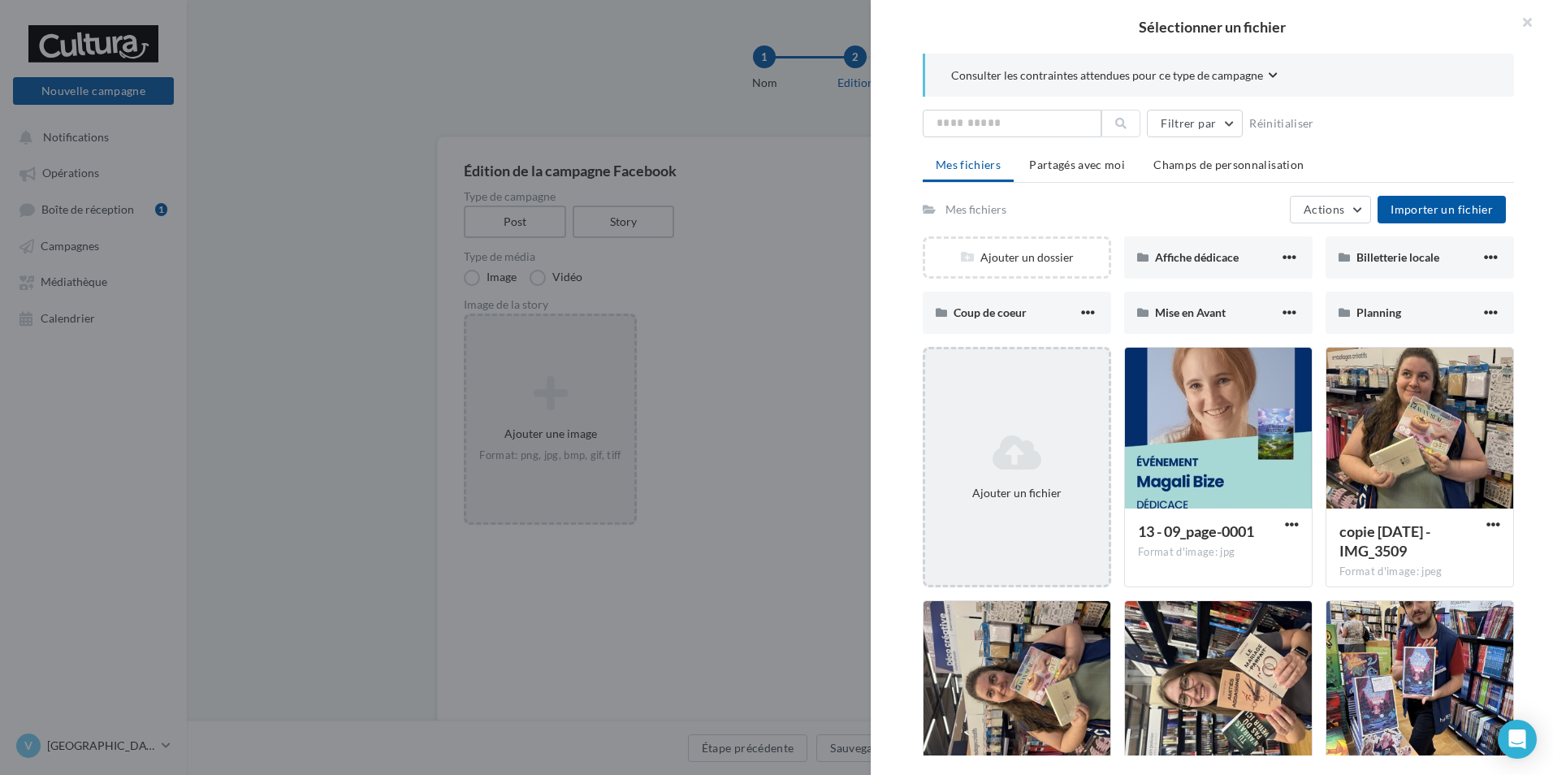
click at [1064, 396] on div "Ajouter un fichier" at bounding box center [1017, 467] width 188 height 240
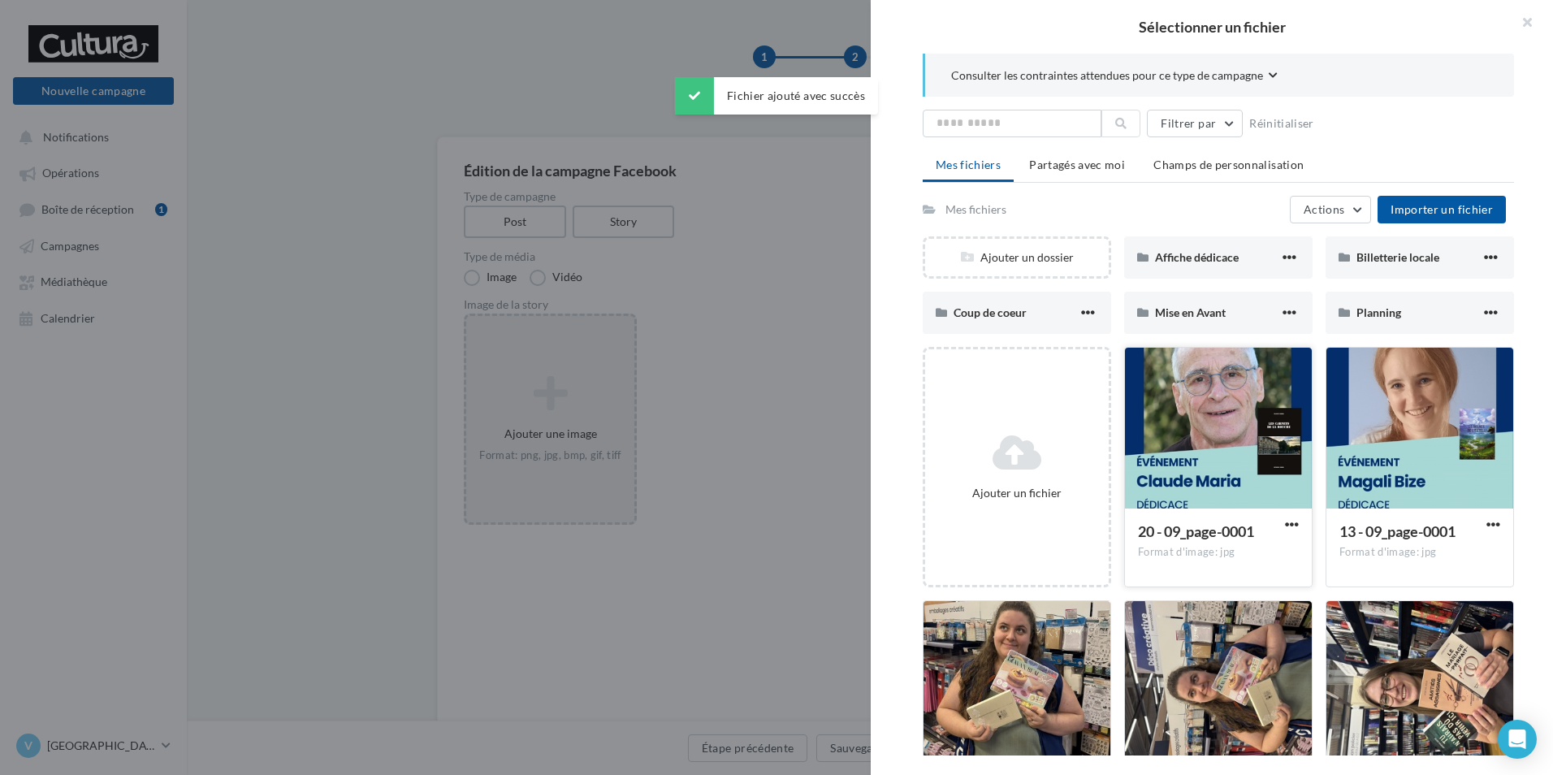
click at [1223, 461] on div at bounding box center [1218, 429] width 187 height 162
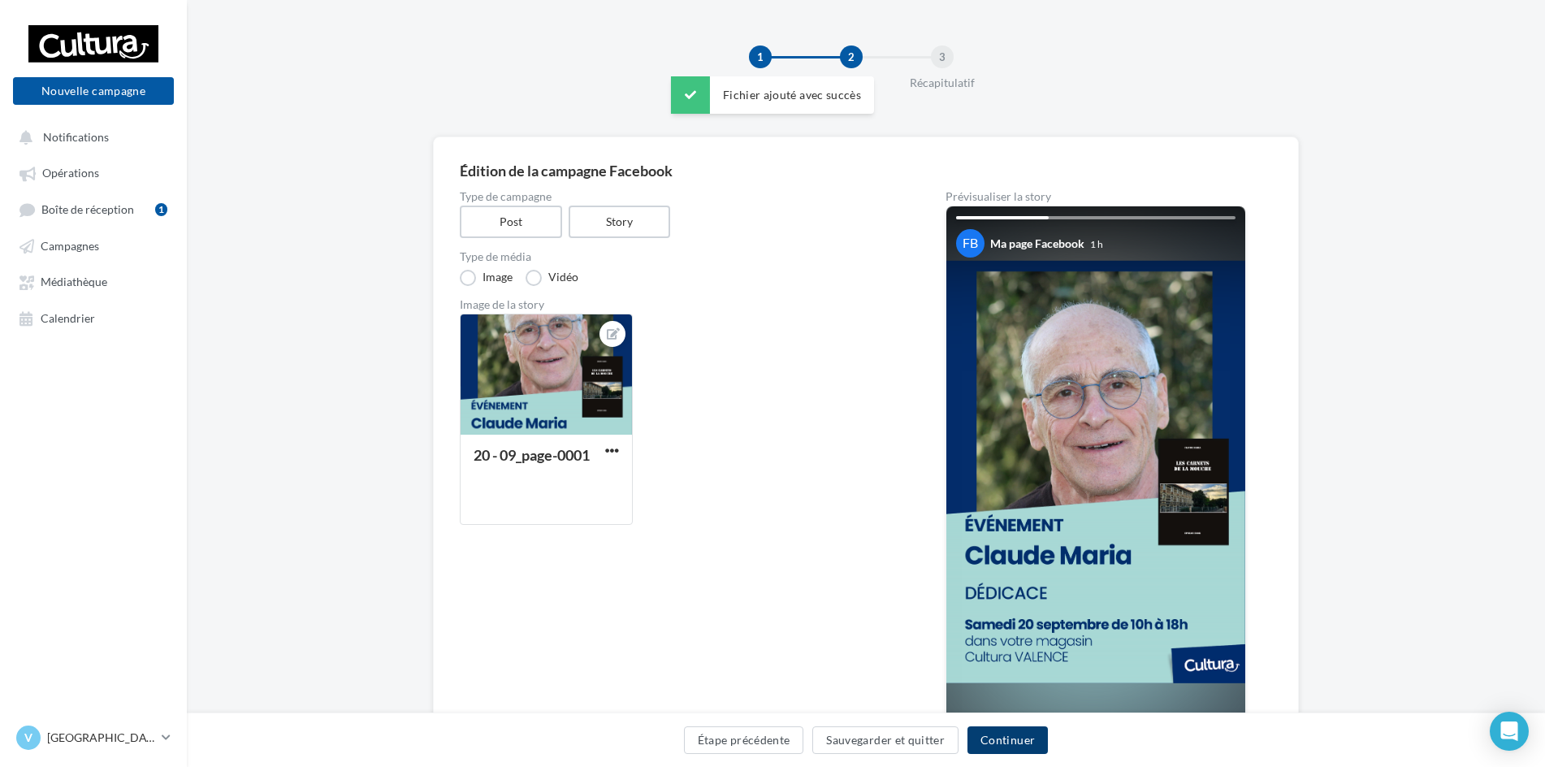
click at [994, 735] on button "Continuer" at bounding box center [1007, 740] width 80 height 28
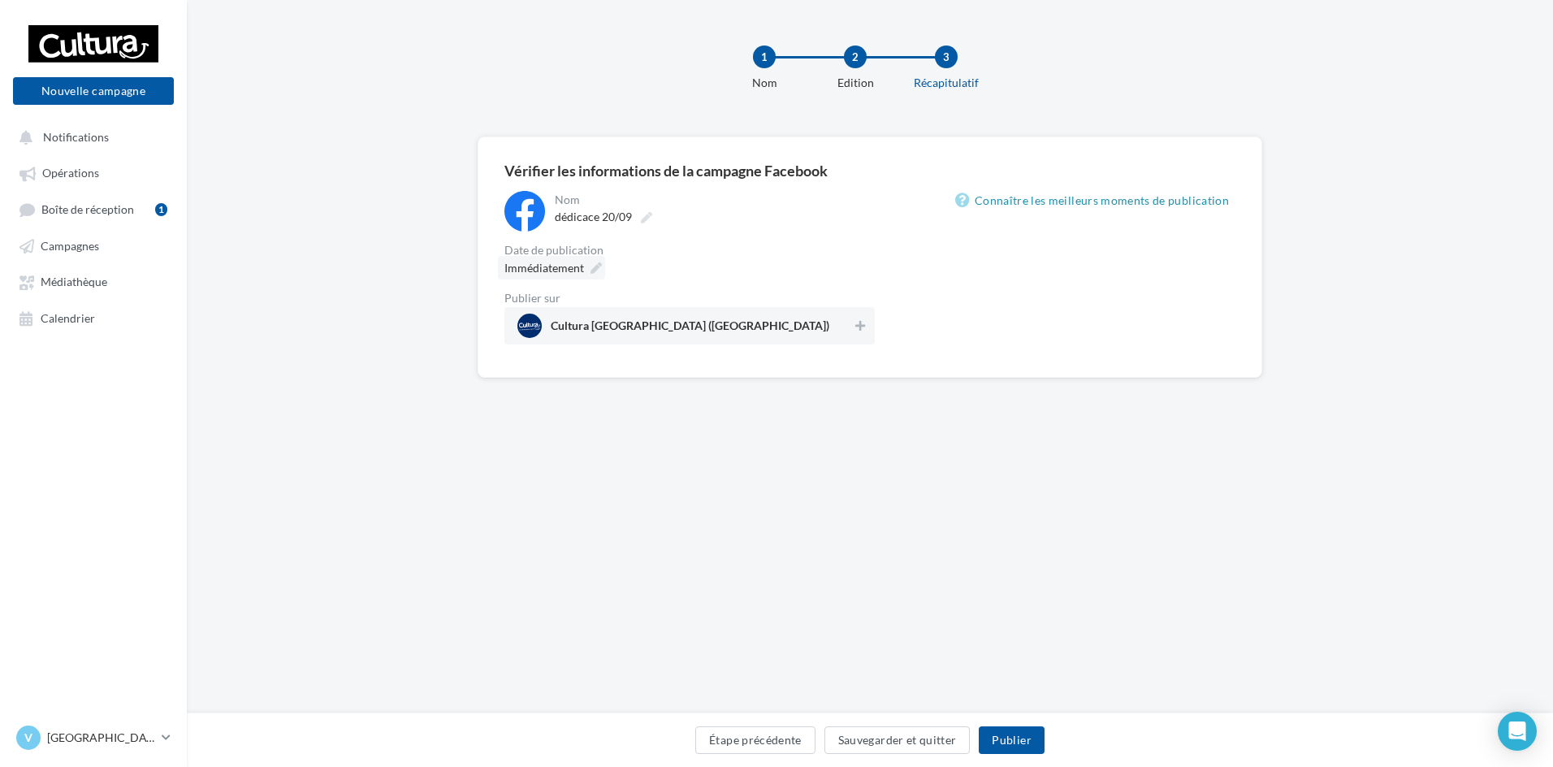
click at [565, 264] on span "Immédiatement" at bounding box center [544, 268] width 80 height 14
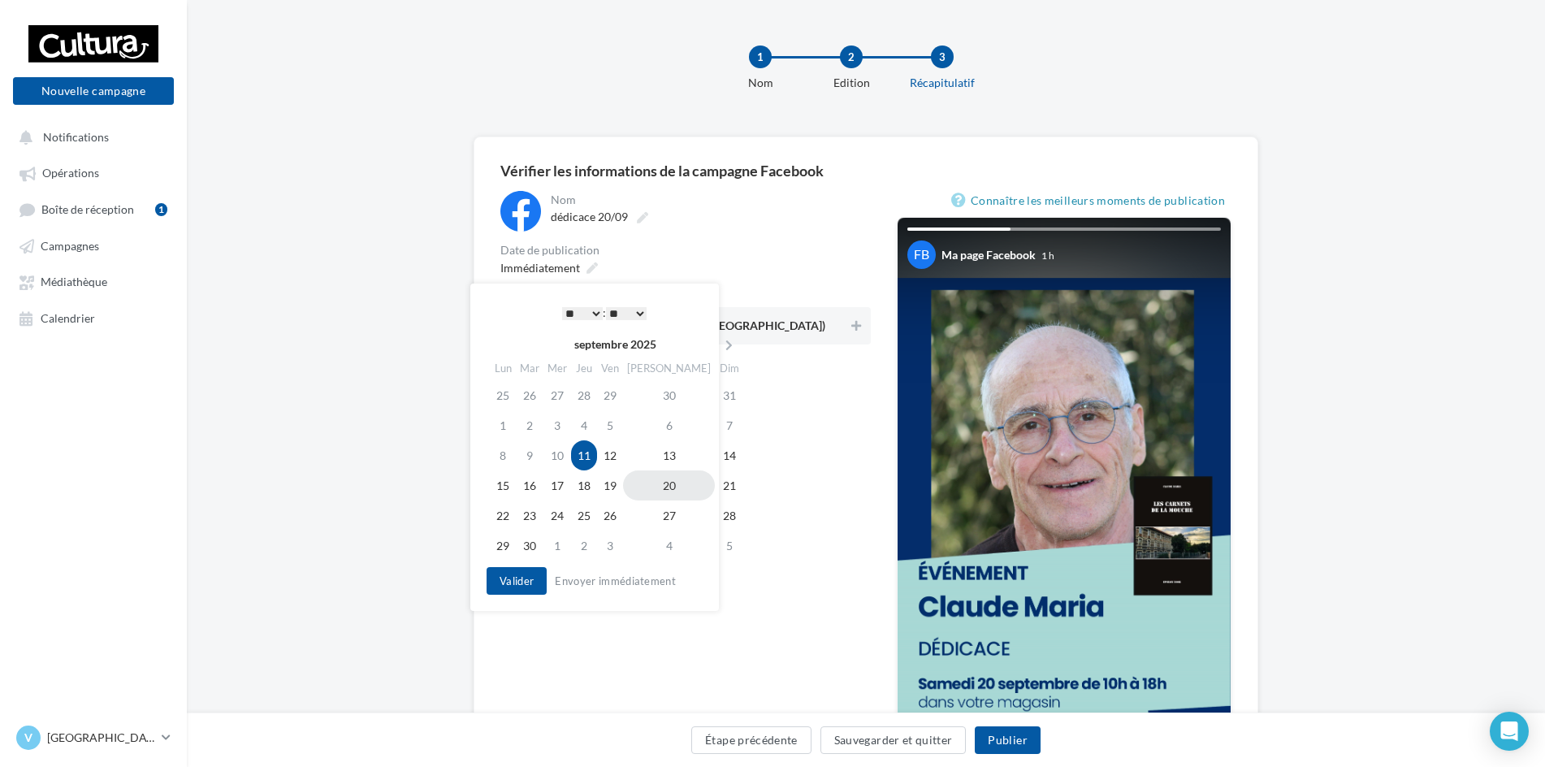
click at [646, 491] on td "20" at bounding box center [669, 485] width 92 height 30
click at [567, 315] on select "* * * * * * * * * * ** ** ** ** ** ** ** ** ** ** ** ** ** **" at bounding box center [578, 313] width 41 height 13
click at [513, 567] on button "Valider" at bounding box center [513, 581] width 60 height 28
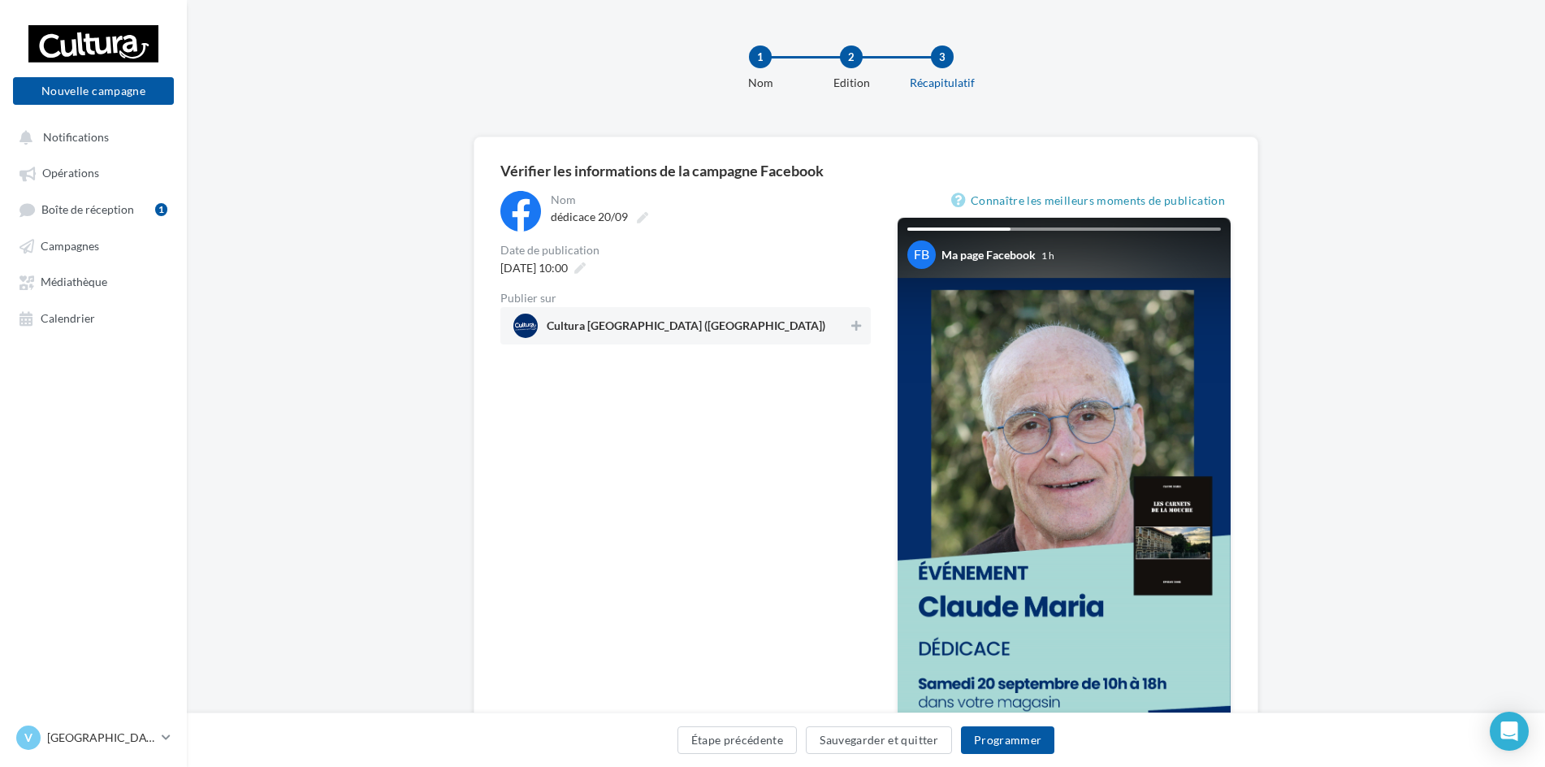
click at [829, 316] on span "Cultura Valence (Valence)" at bounding box center [680, 326] width 335 height 24
click at [1016, 739] on button "Programmer" at bounding box center [1008, 740] width 94 height 28
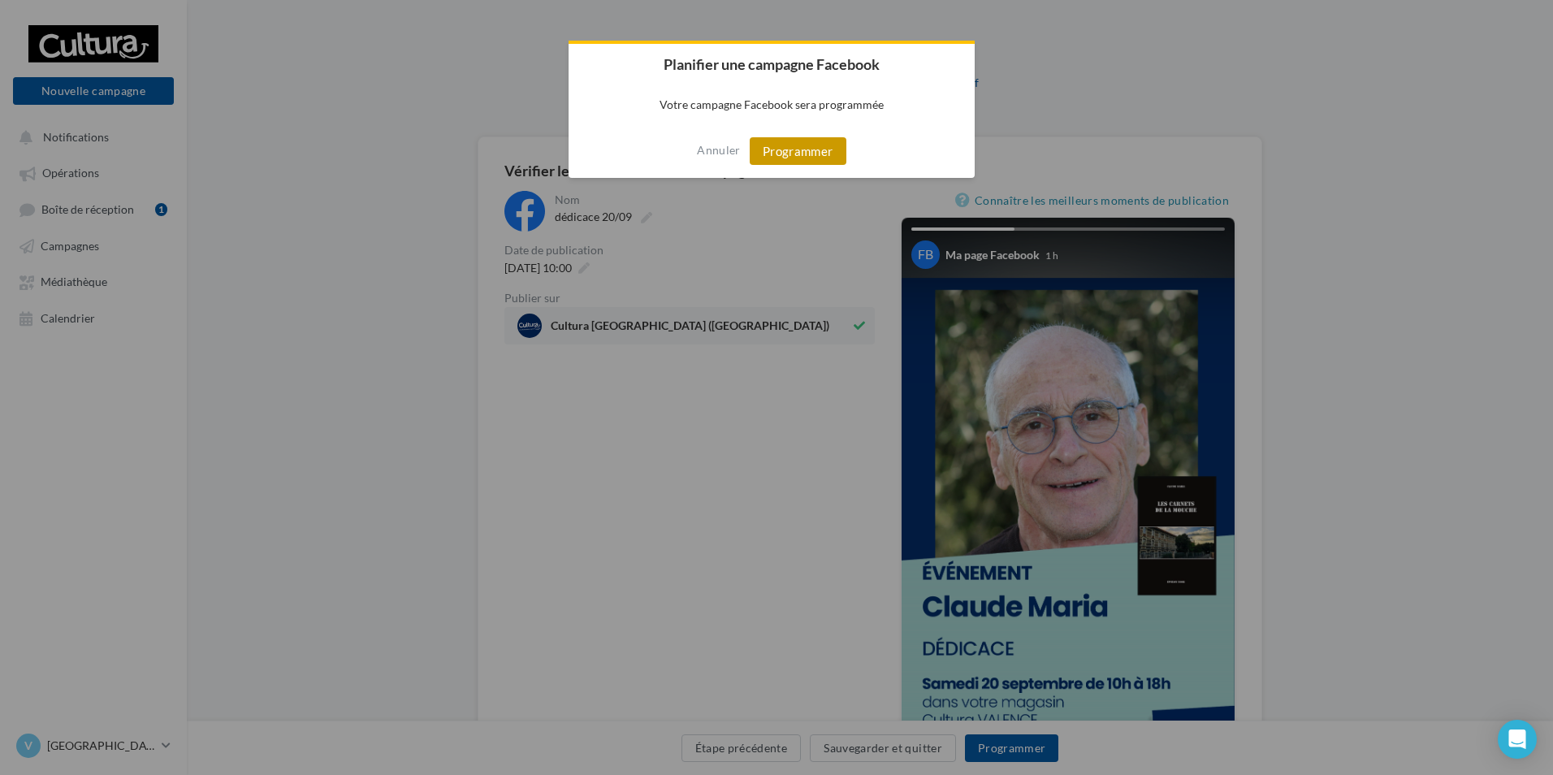
click at [784, 157] on button "Programmer" at bounding box center [798, 151] width 97 height 28
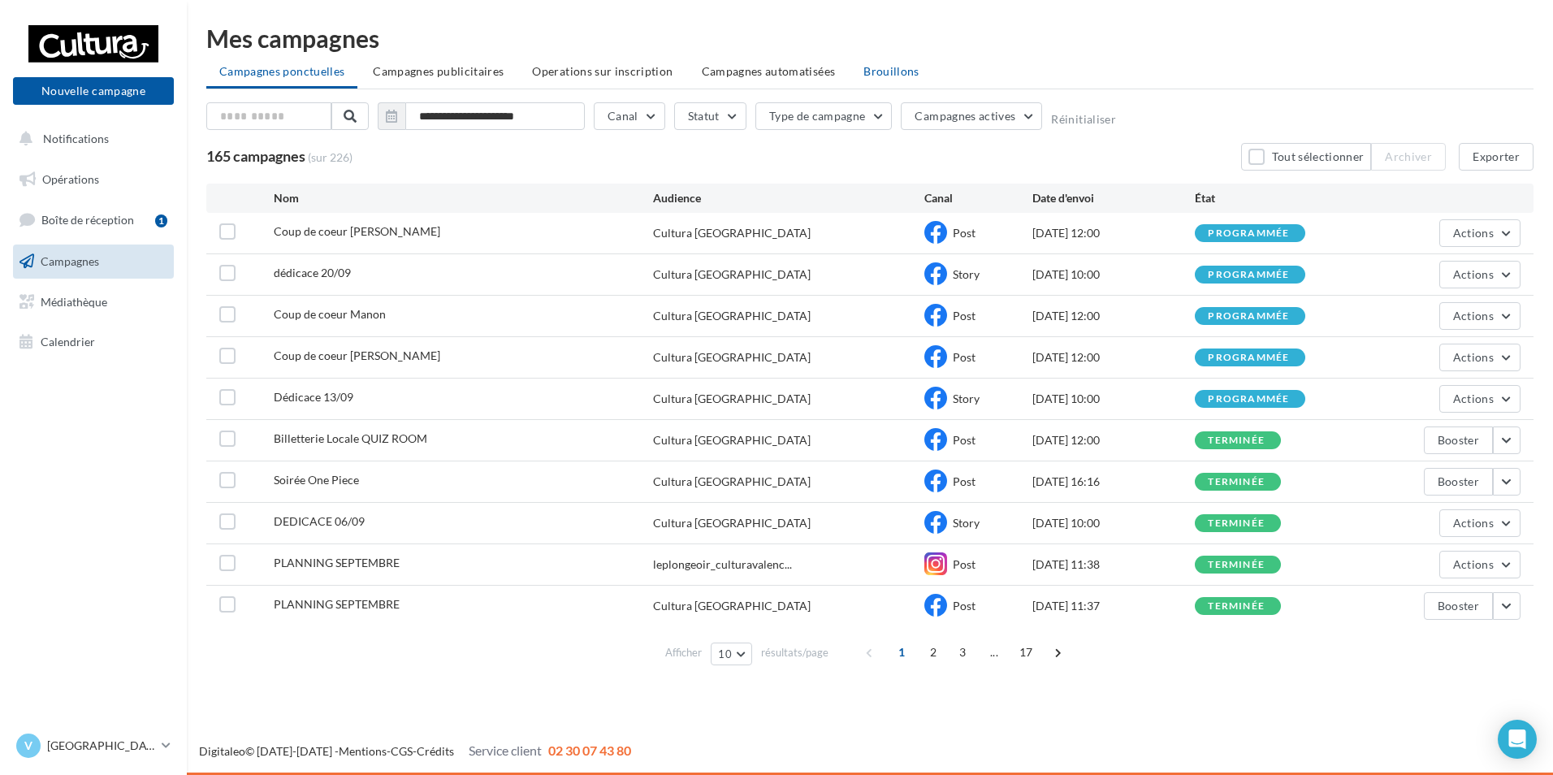
click at [885, 73] on span "Brouillons" at bounding box center [891, 71] width 56 height 14
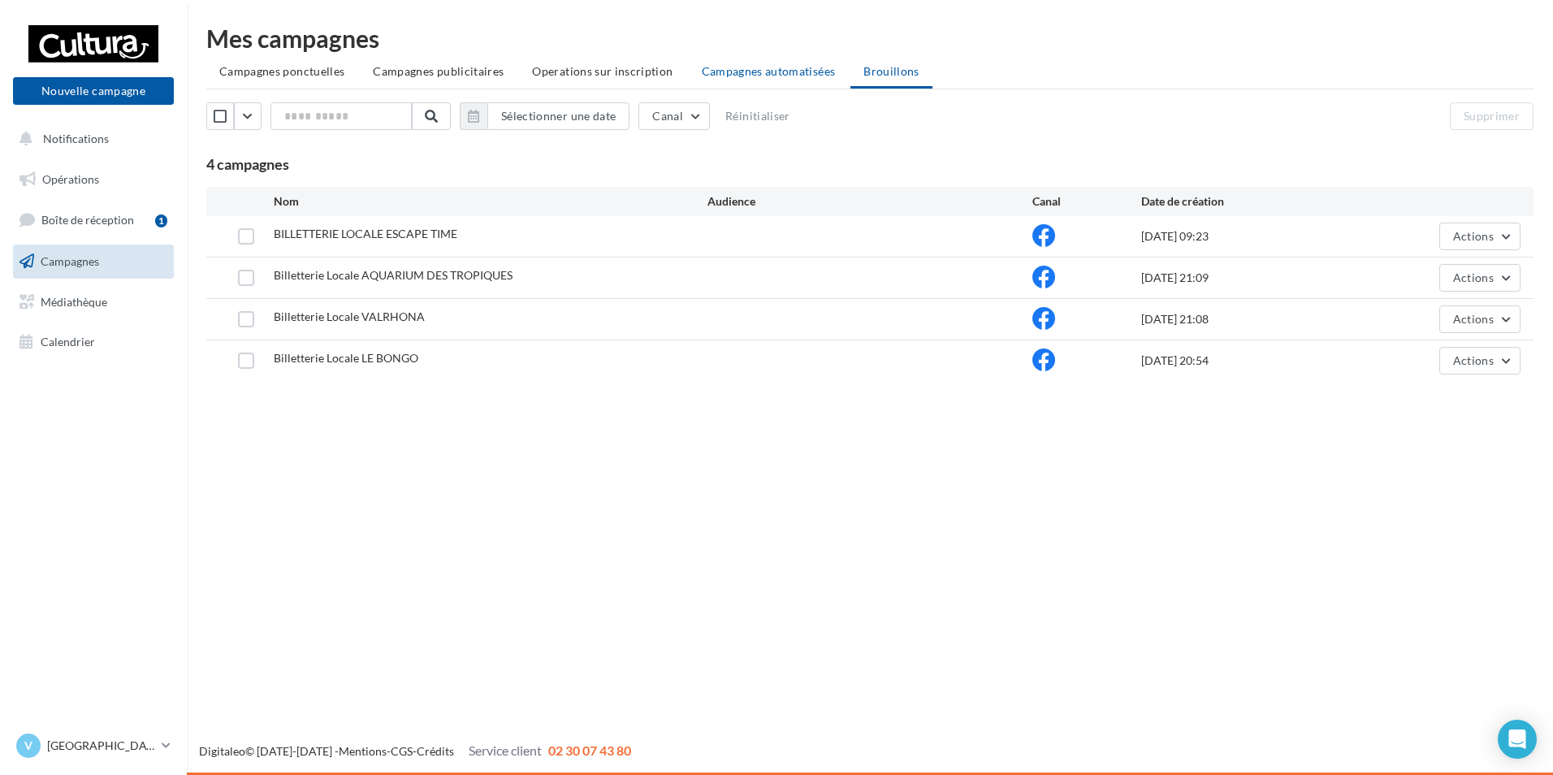
click at [819, 70] on span "Campagnes automatisées" at bounding box center [769, 71] width 134 height 14
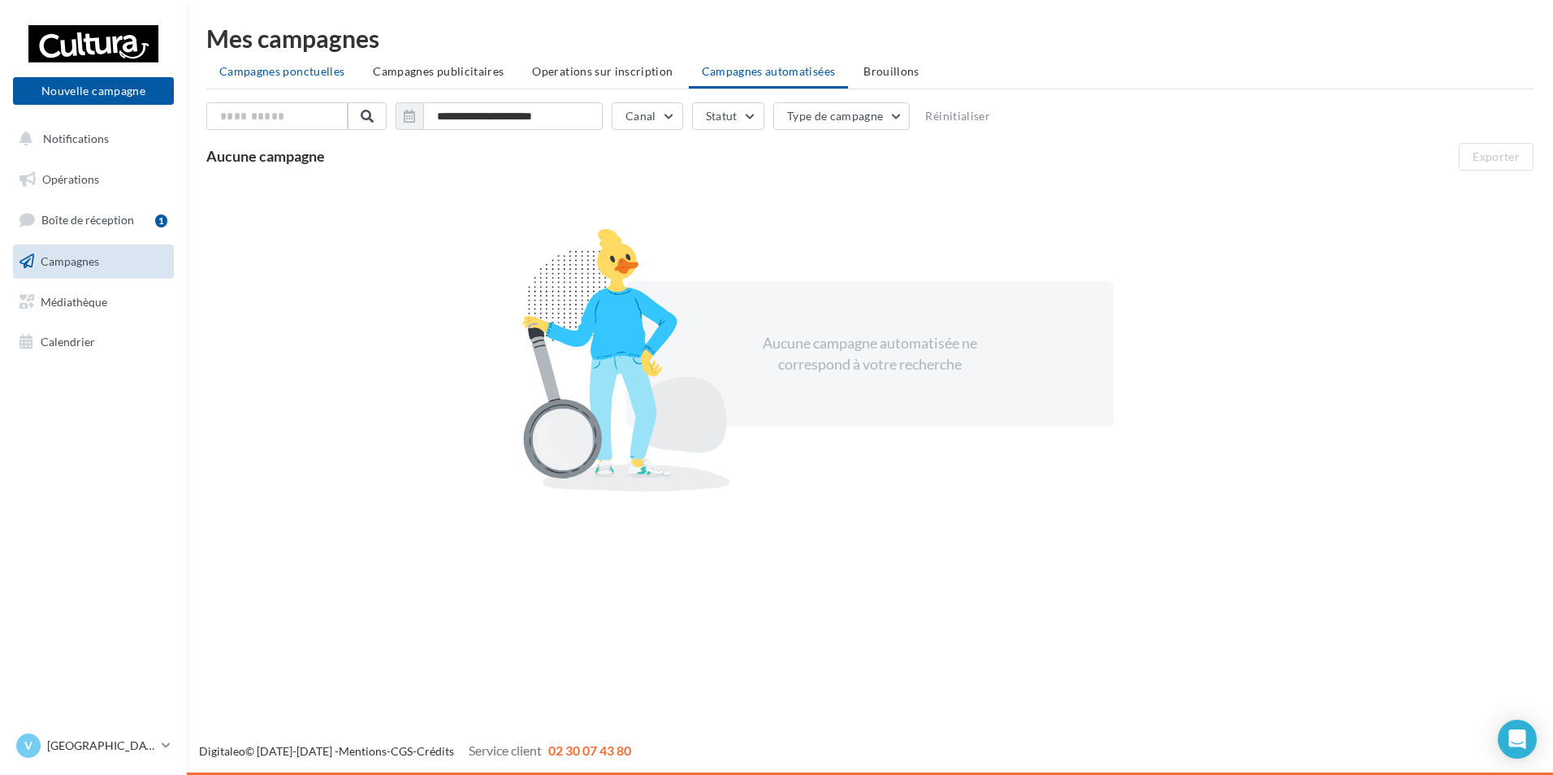
click at [262, 80] on li "Campagnes ponctuelles" at bounding box center [281, 71] width 151 height 29
